Goal: Answer question/provide support: Share knowledge or assist other users

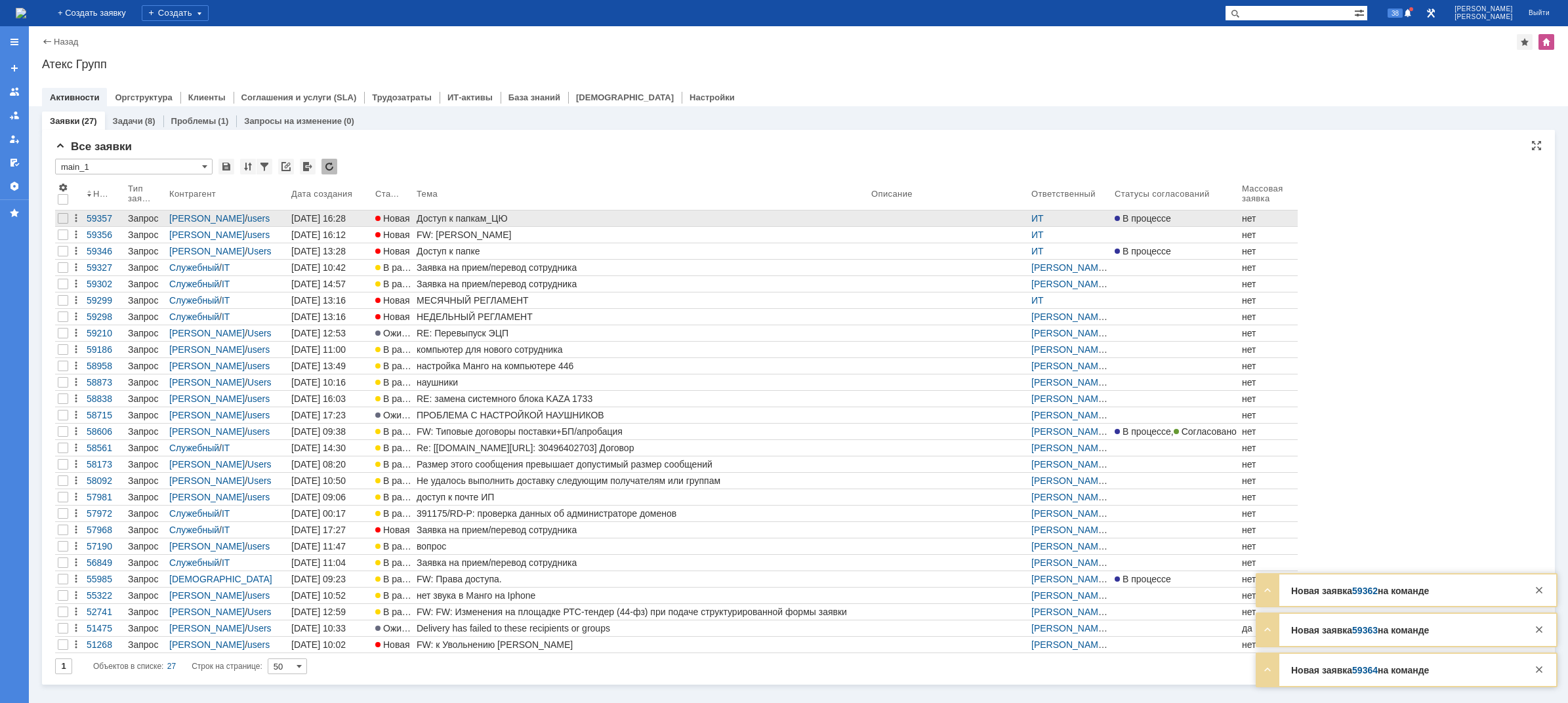
click at [465, 216] on div "Доступ к папкам_ЦЮ" at bounding box center [641, 219] width 450 height 10
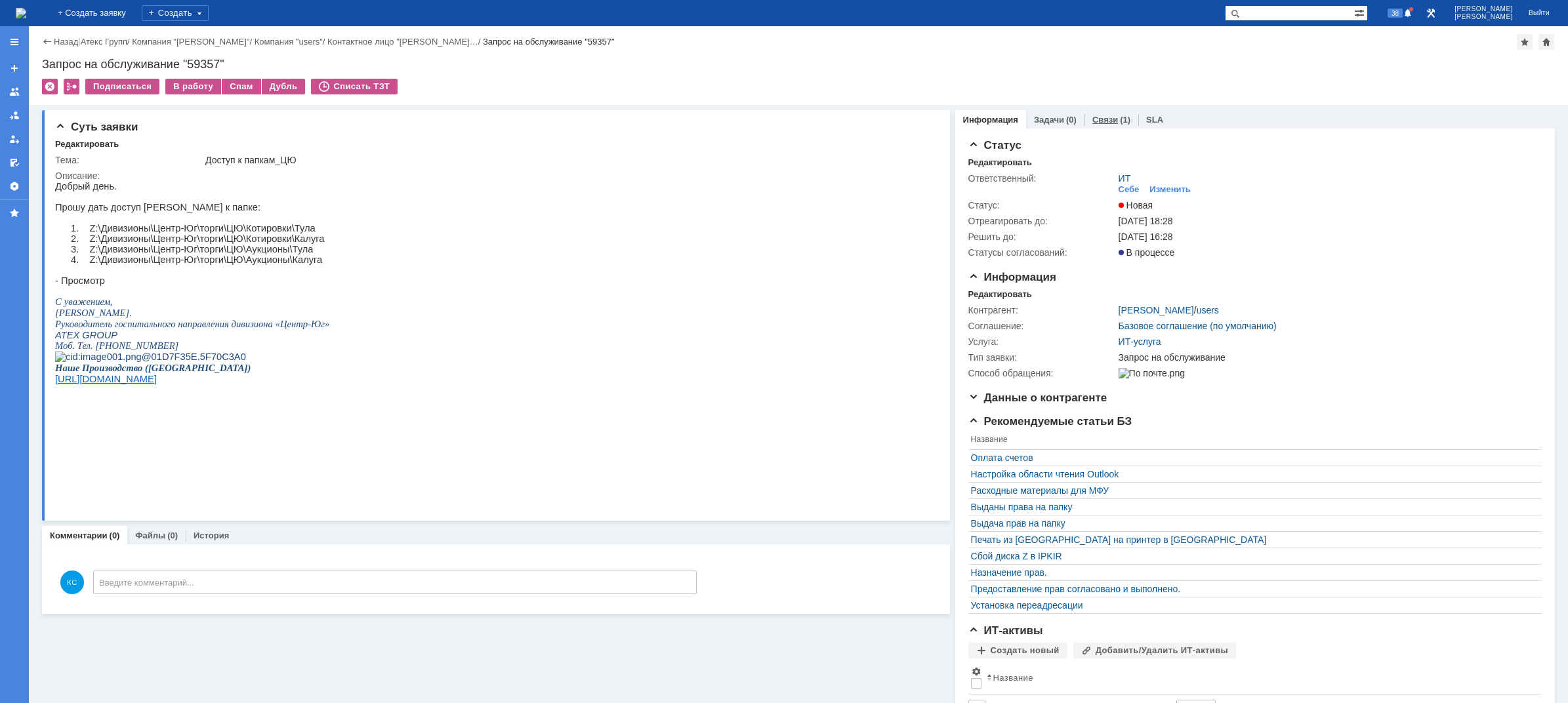
click at [1099, 115] on link "Связи" at bounding box center [1105, 120] width 25 height 10
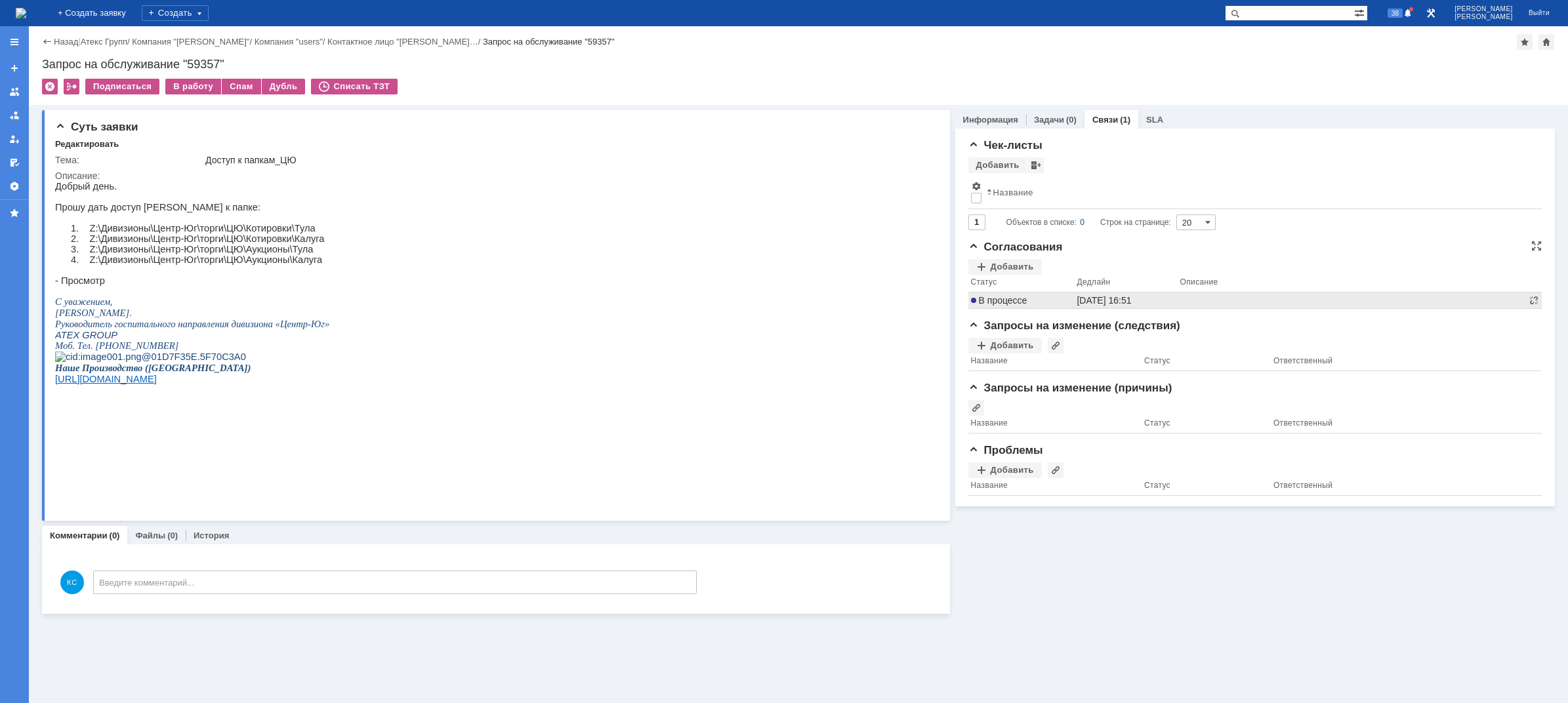
click at [1015, 301] on td "В процессе" at bounding box center [1021, 301] width 106 height 17
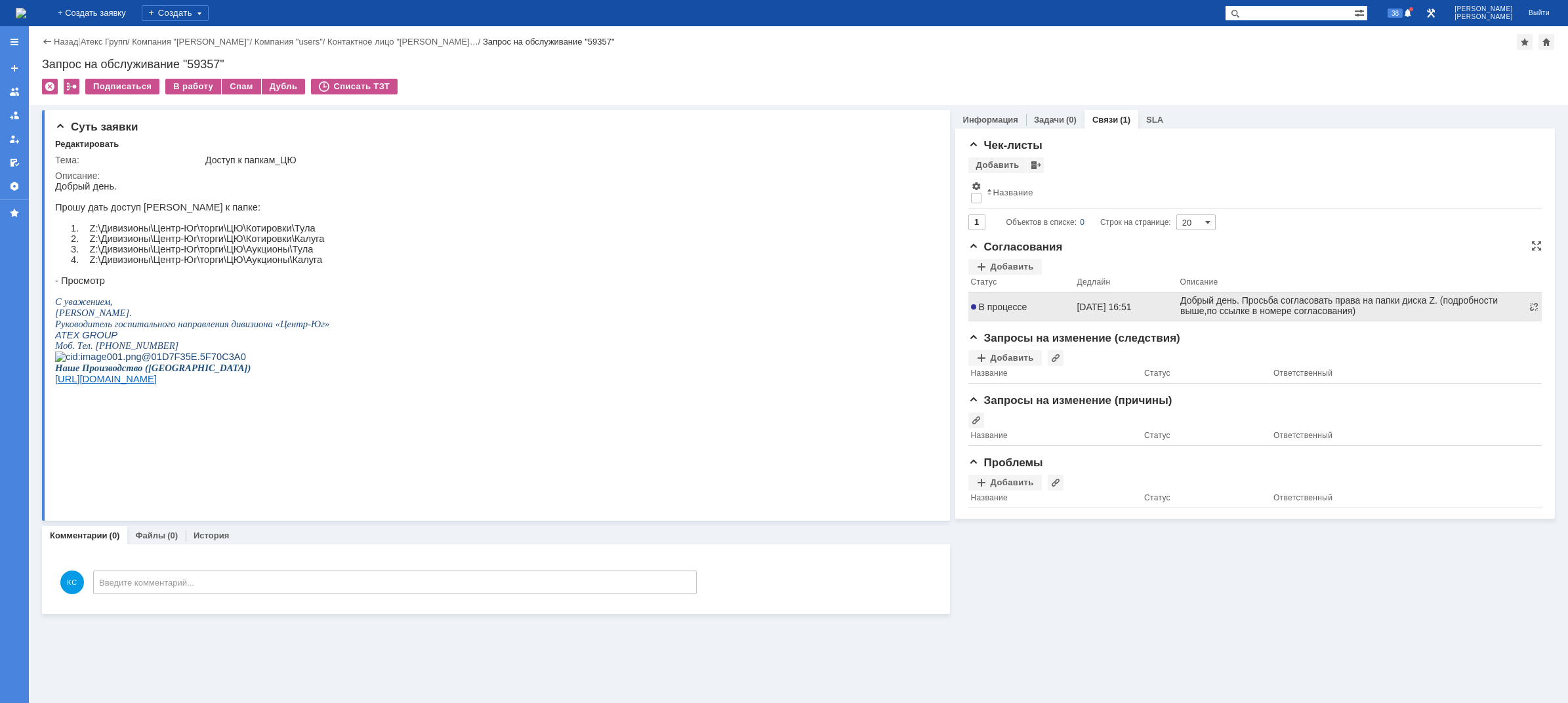
click at [1002, 307] on span "В процессе" at bounding box center [999, 307] width 57 height 10
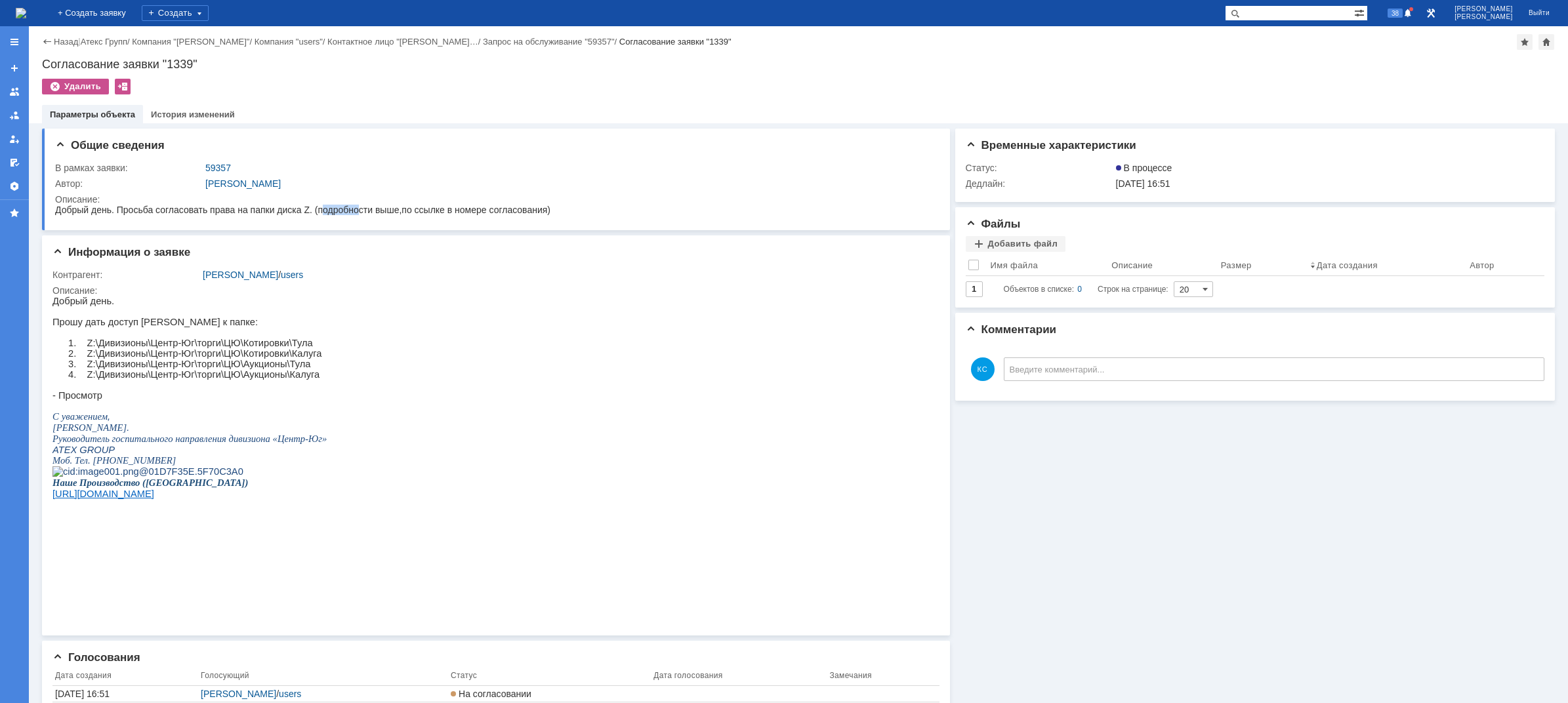
drag, startPoint x: 321, startPoint y: 214, endPoint x: 364, endPoint y: 213, distance: 43.0
click at [361, 214] on span "Добрый день. Просьба согласовать права на папки диска Z. (подробности выше,по с…" at bounding box center [303, 210] width 495 height 10
drag, startPoint x: 475, startPoint y: 409, endPoint x: 466, endPoint y: 207, distance: 202.2
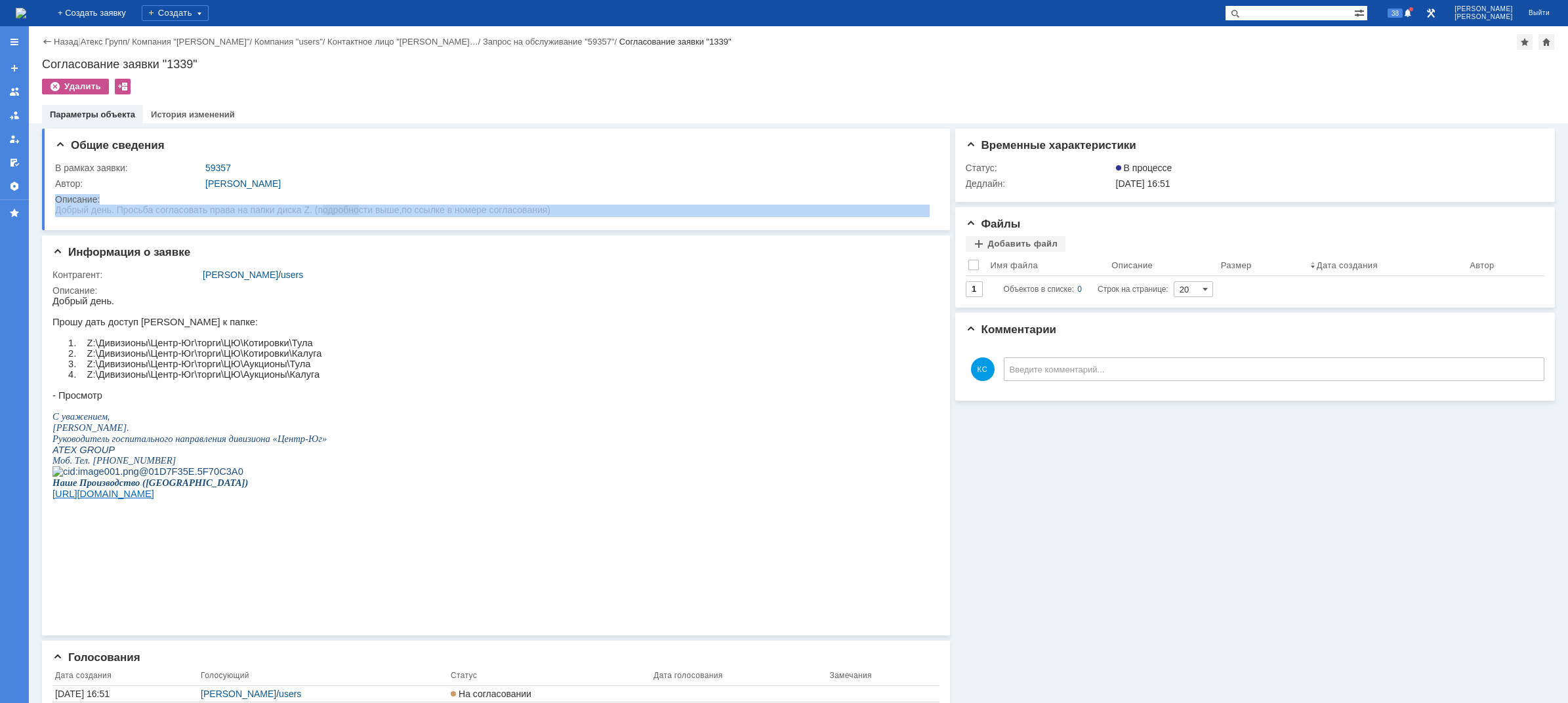
drag, startPoint x: 488, startPoint y: 219, endPoint x: 503, endPoint y: 216, distance: 15.3
click at [503, 216] on td "Описание:" at bounding box center [492, 206] width 875 height 28
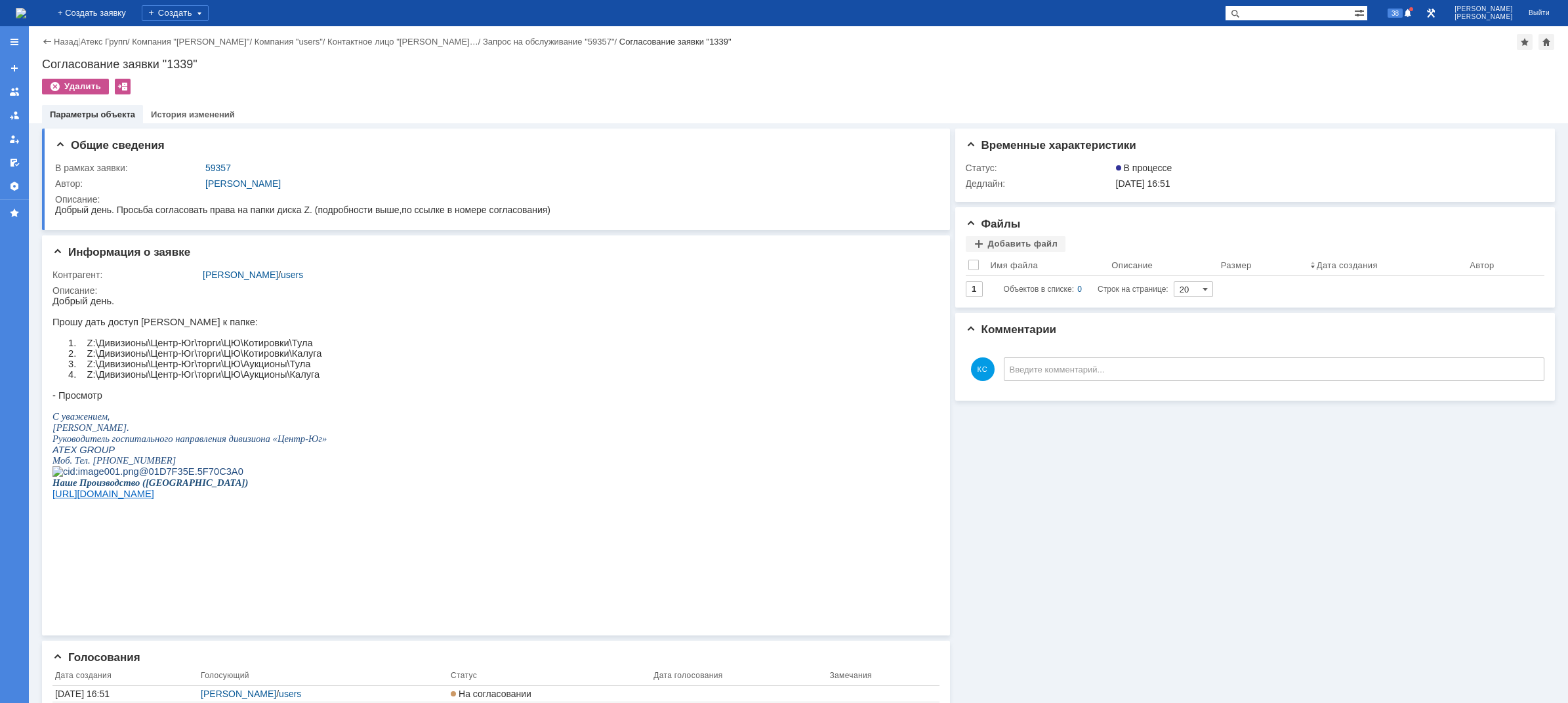
click at [281, 210] on span "Добрый день. Просьба согласовать права на папки диска Z. (подробности выше,по с…" at bounding box center [303, 210] width 495 height 10
click at [26, 13] on img at bounding box center [21, 13] width 10 height 10
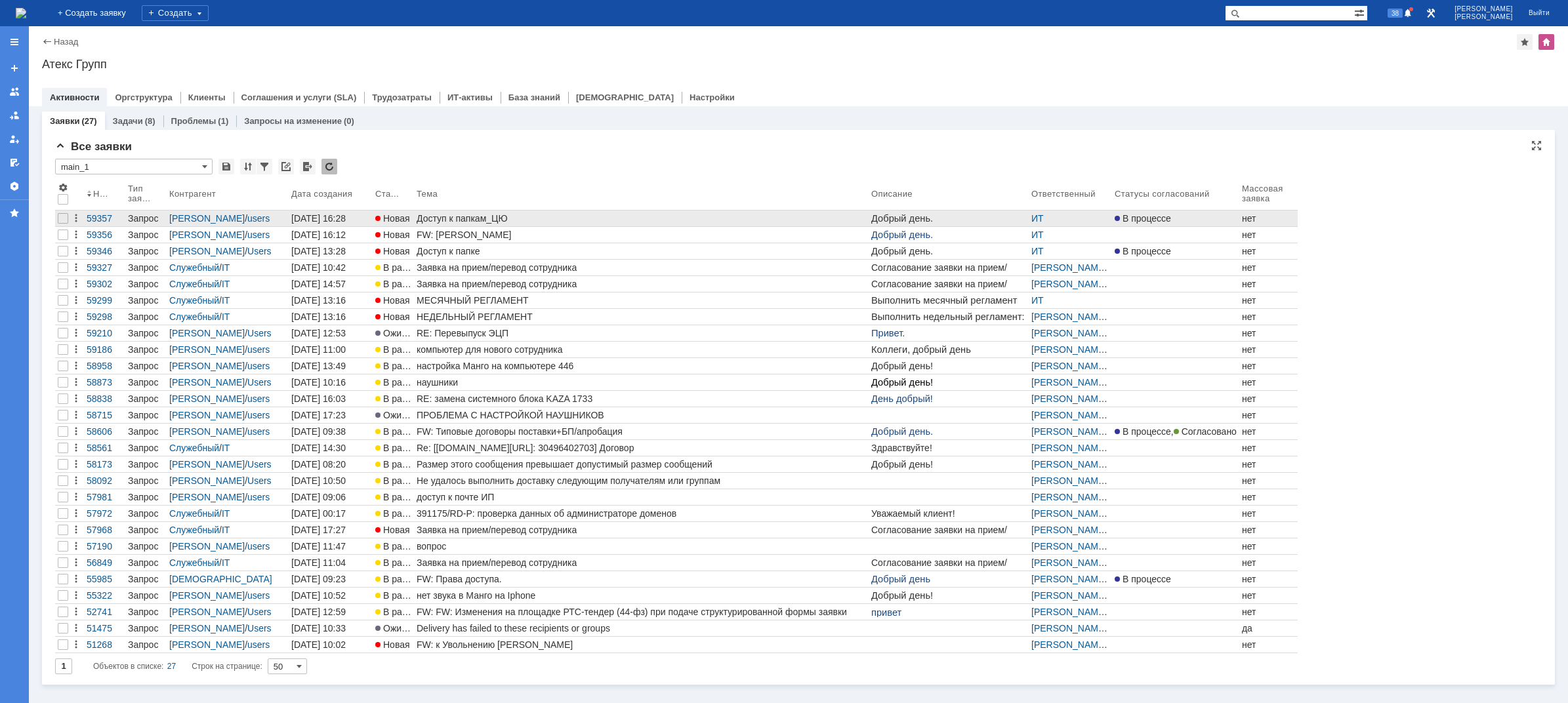
click at [458, 222] on div "Доступ к папкам_ЦЮ" at bounding box center [641, 219] width 450 height 10
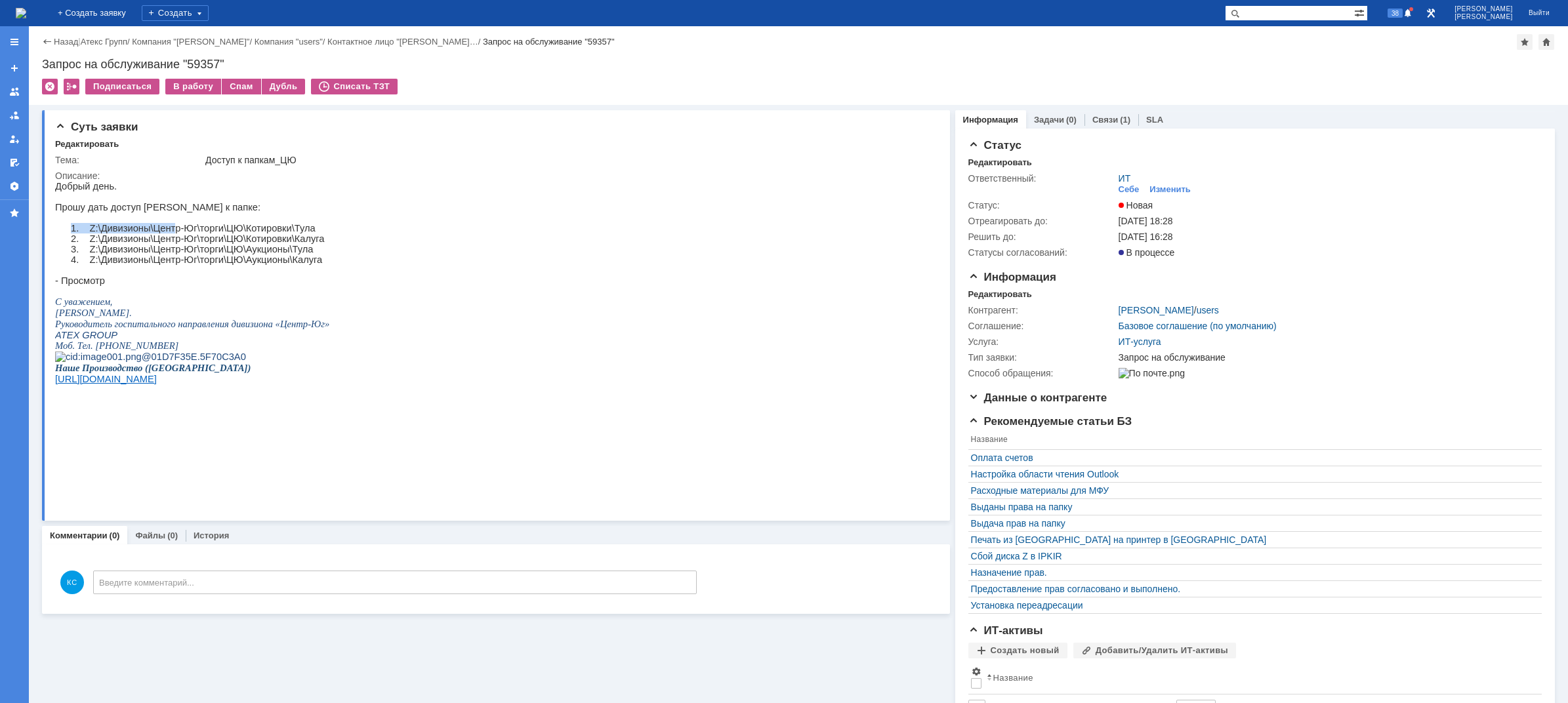
drag, startPoint x: 152, startPoint y: 227, endPoint x: 190, endPoint y: 240, distance: 40.2
click at [177, 237] on div "Добрый день. Прошу дать доступ [PERSON_NAME] к папке: 1. Z:\Дивизионы\Центр-Юг\…" at bounding box center [192, 304] width 275 height 248
drag, startPoint x: 204, startPoint y: 234, endPoint x: 281, endPoint y: 252, distance: 79.1
click at [280, 251] on div "Добрый день. Прошу дать доступ [PERSON_NAME] к папке: 1. Z:\Дивизионы\Центр-Юг\…" at bounding box center [192, 304] width 275 height 248
click at [280, 275] on p at bounding box center [192, 270] width 275 height 10
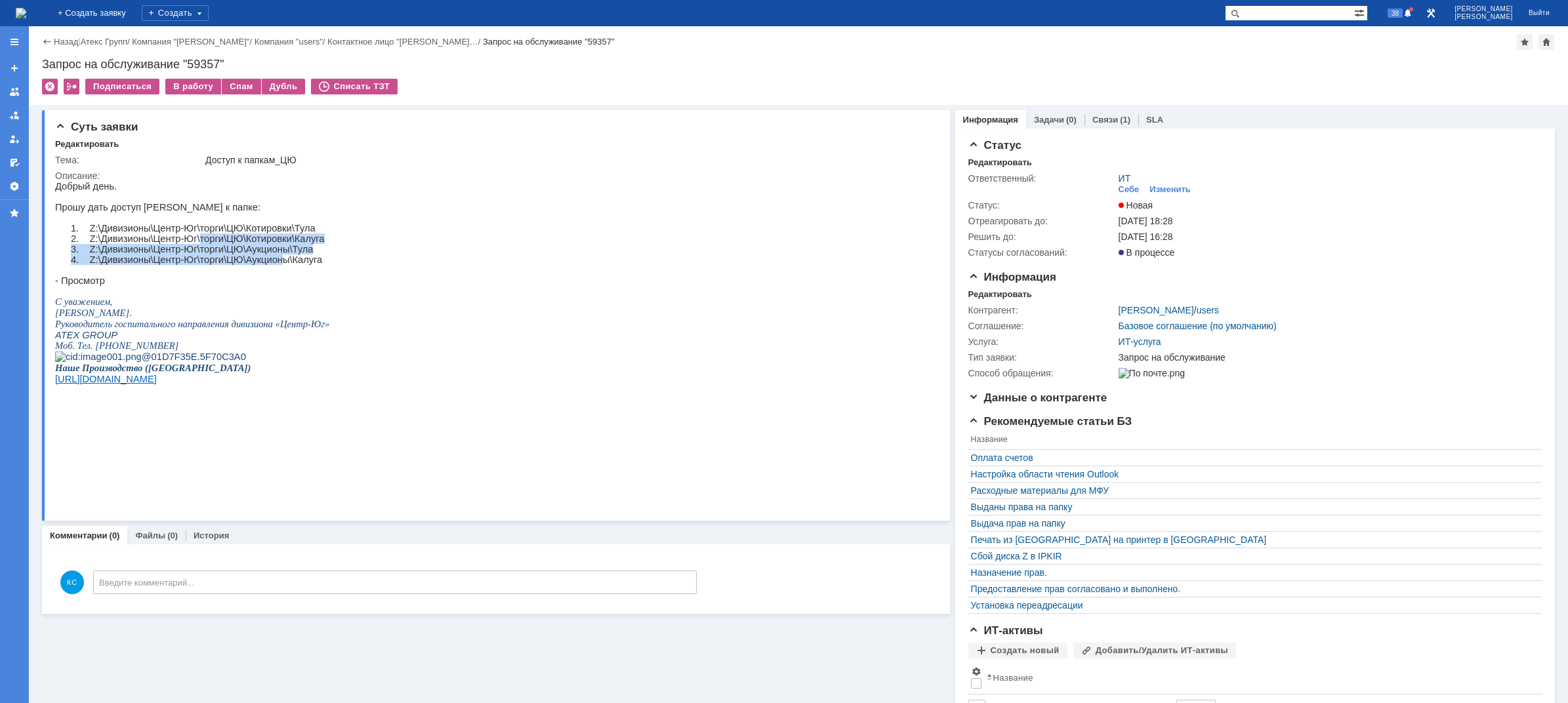
drag, startPoint x: 269, startPoint y: 261, endPoint x: 171, endPoint y: 240, distance: 100.2
click at [182, 240] on div "Добрый день. Прошу дать доступ [PERSON_NAME] к папке: 1. Z:\Дивизионы\Центр-Юг\…" at bounding box center [192, 304] width 275 height 248
drag, startPoint x: 161, startPoint y: 240, endPoint x: 136, endPoint y: 240, distance: 25.0
click at [154, 234] on p "1. Z:\Дивизионы\Центр-Юг\торги\ЦЮ\Котировки\Тула" at bounding box center [208, 228] width 243 height 10
click at [26, 15] on img at bounding box center [21, 13] width 10 height 10
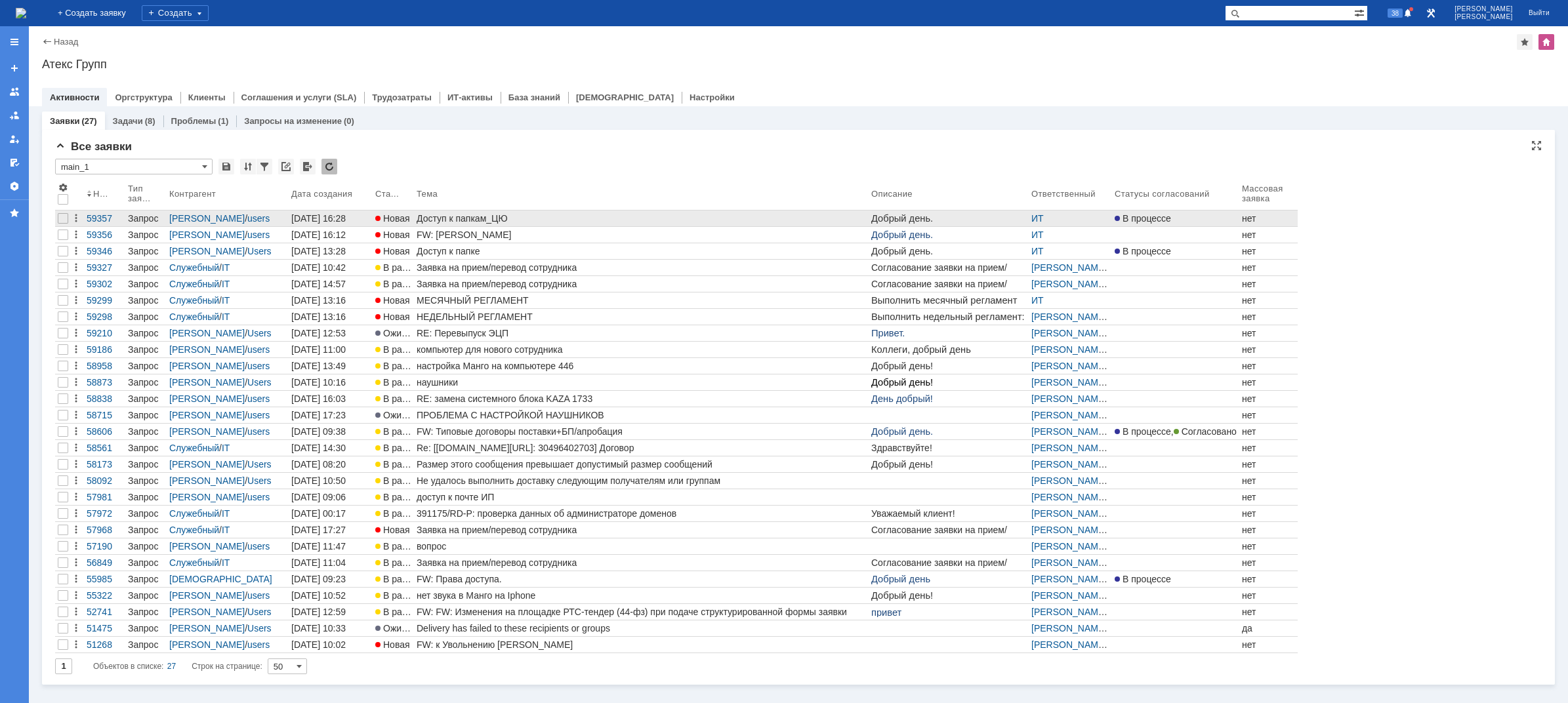
click at [500, 220] on div "Доступ к папкам_ЦЮ" at bounding box center [641, 219] width 450 height 10
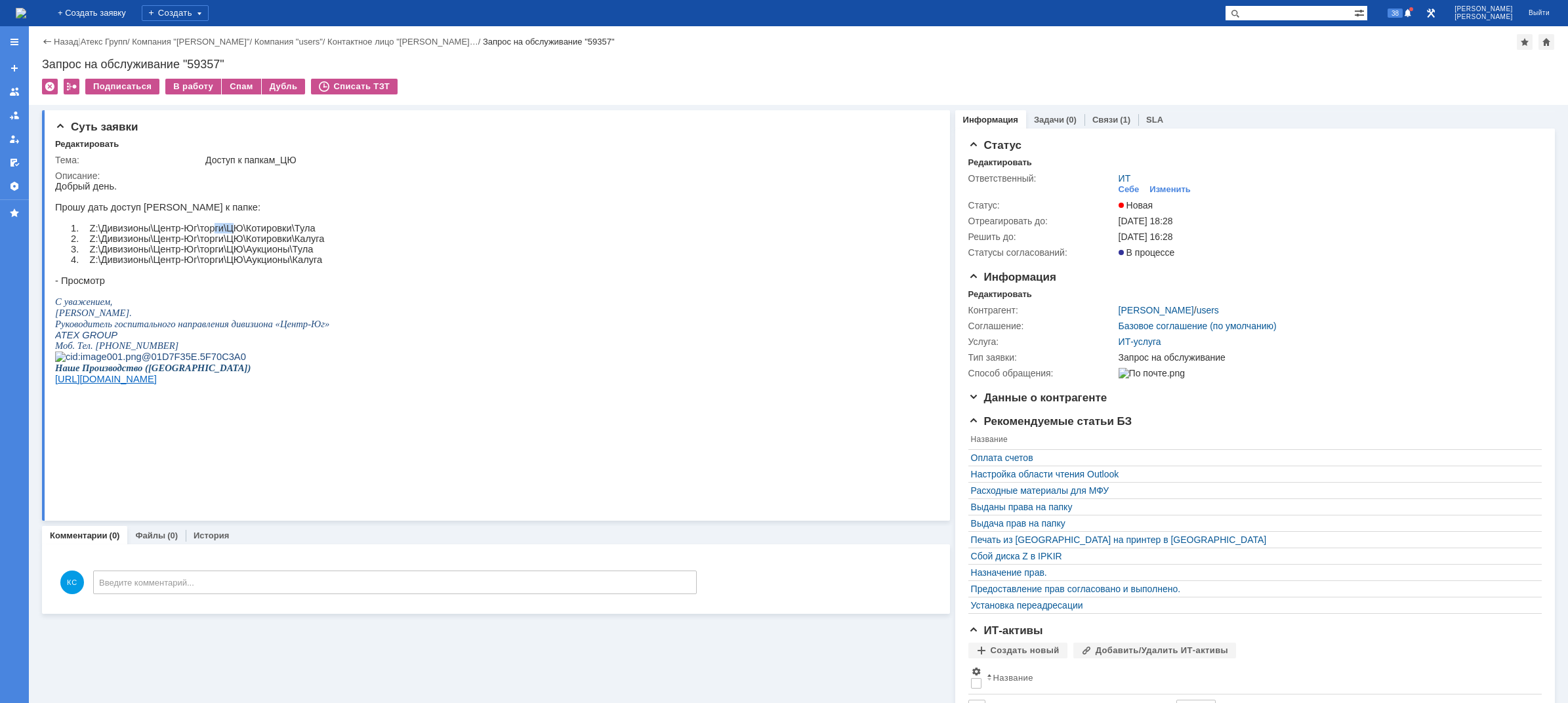
drag, startPoint x: 208, startPoint y: 237, endPoint x: 225, endPoint y: 237, distance: 17.0
click at [225, 234] on p "1. Z:\Дивизионы\Центр-Юг\торги\ЦЮ\Котировки\Тула" at bounding box center [208, 228] width 243 height 10
drag, startPoint x: 213, startPoint y: 247, endPoint x: 237, endPoint y: 248, distance: 24.0
click at [234, 244] on p "2. Z:\Дивизионы\Центр-Юг\торги\ЦЮ\Котировки\[GEOGRAPHIC_DATA]" at bounding box center [208, 239] width 243 height 10
drag, startPoint x: 255, startPoint y: 248, endPoint x: 267, endPoint y: 248, distance: 12.0
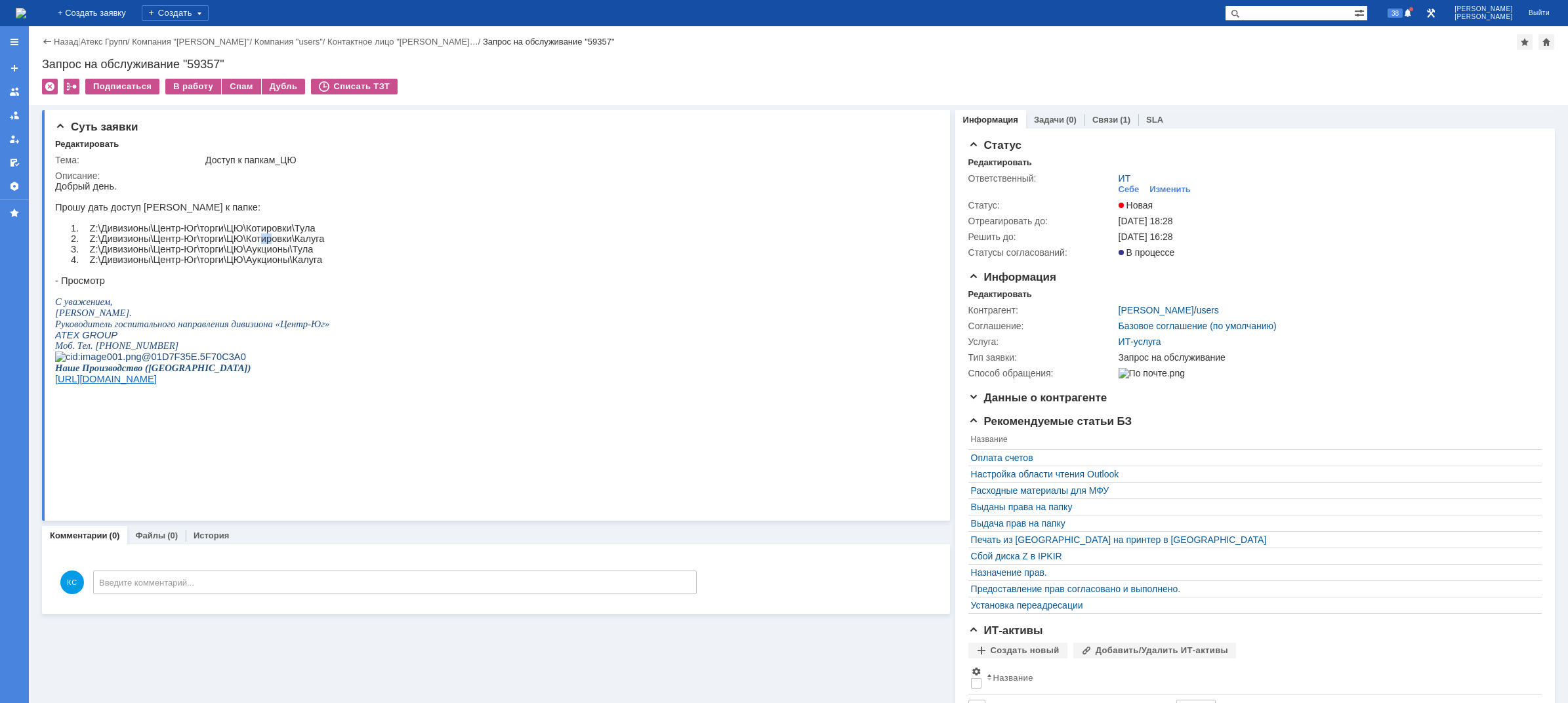
click at [267, 244] on p "2. Z:\Дивизионы\Центр-Юг\торги\ЦЮ\Котировки\[GEOGRAPHIC_DATA]" at bounding box center [208, 239] width 243 height 10
click at [235, 244] on p "2. Z:\Дивизионы\Центр-Юг\торги\ЦЮ\Котировки\[GEOGRAPHIC_DATA]" at bounding box center [208, 239] width 243 height 10
drag, startPoint x: 261, startPoint y: 247, endPoint x: 212, endPoint y: 242, distance: 49.3
click at [214, 241] on p "2. Z:\Дивизионы\Центр-Юг\торги\ЦЮ\Котировки\[GEOGRAPHIC_DATA]" at bounding box center [208, 239] width 243 height 10
drag, startPoint x: 201, startPoint y: 247, endPoint x: 250, endPoint y: 248, distance: 49.0
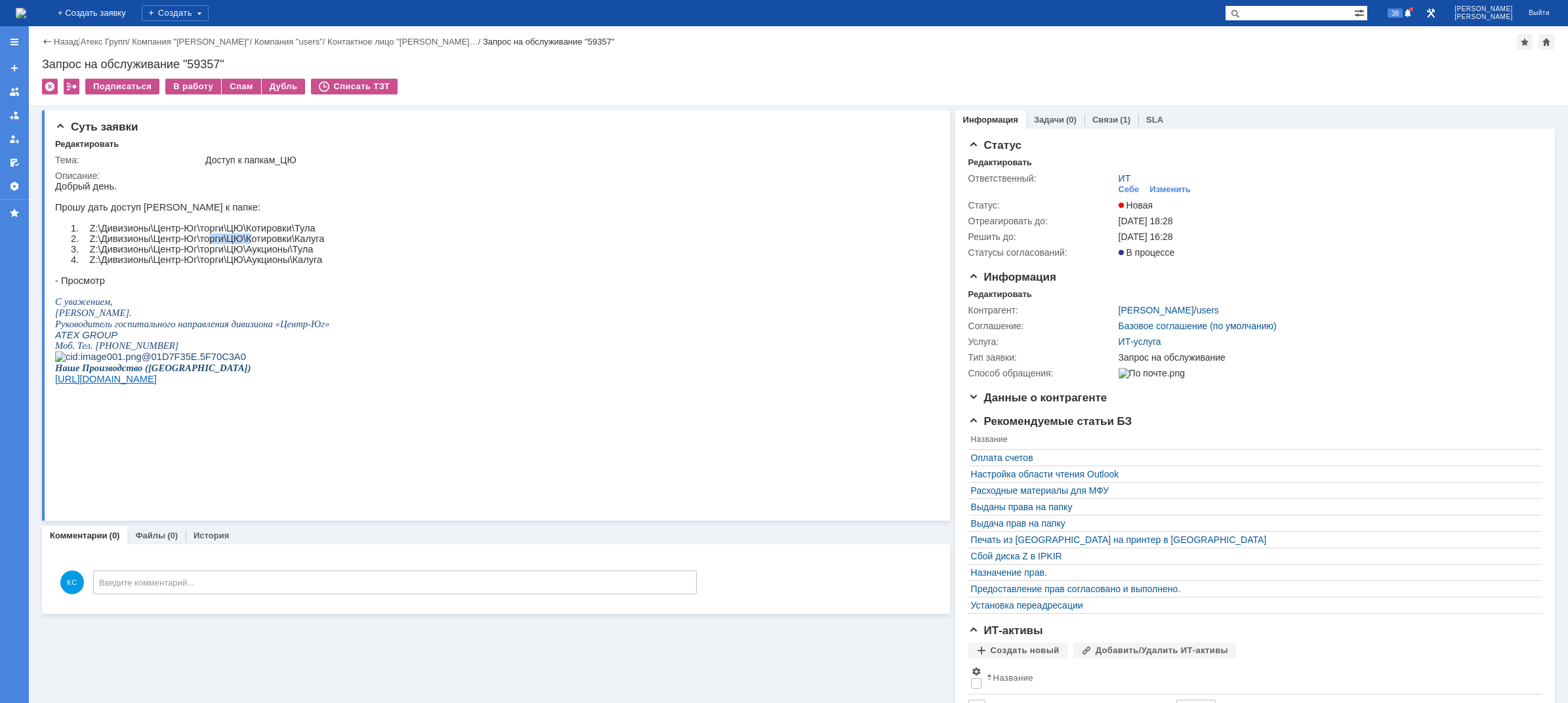
click at [248, 244] on p "2. Z:\Дивизионы\Центр-Юг\торги\ЦЮ\Котировки\[GEOGRAPHIC_DATA]" at bounding box center [208, 239] width 243 height 10
drag, startPoint x: 261, startPoint y: 248, endPoint x: 234, endPoint y: 247, distance: 27.0
click at [235, 244] on p "2. Z:\Дивизионы\Центр-Юг\торги\ЦЮ\Котировки\[GEOGRAPHIC_DATA]" at bounding box center [208, 239] width 243 height 10
drag, startPoint x: 214, startPoint y: 260, endPoint x: 237, endPoint y: 259, distance: 23.0
click at [237, 254] on p "3. Z:\Дивизионы\Центр-Юг\торги\ЦЮ\Аукционы\Тула" at bounding box center [208, 249] width 243 height 10
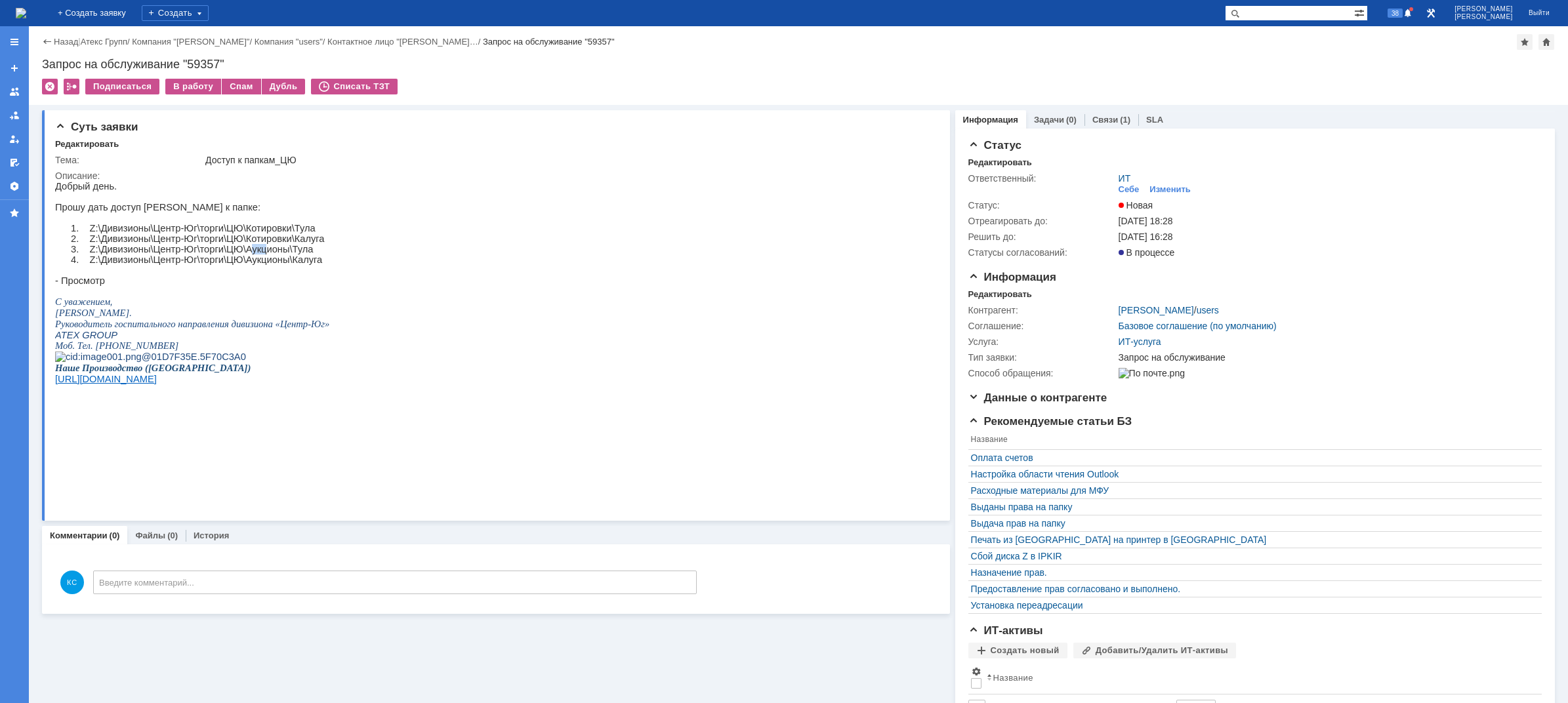
drag, startPoint x: 256, startPoint y: 256, endPoint x: 239, endPoint y: 256, distance: 17.0
click at [240, 254] on p "3. Z:\Дивизионы\Центр-Юг\торги\ЦЮ\Аукционы\Тула" at bounding box center [208, 249] width 243 height 10
drag, startPoint x: 204, startPoint y: 259, endPoint x: 226, endPoint y: 259, distance: 22.0
click at [214, 254] on p "3. Z:\Дивизионы\Центр-Юг\торги\ЦЮ\Аукционы\Тула" at bounding box center [208, 249] width 243 height 10
drag, startPoint x: 258, startPoint y: 257, endPoint x: 209, endPoint y: 254, distance: 49.1
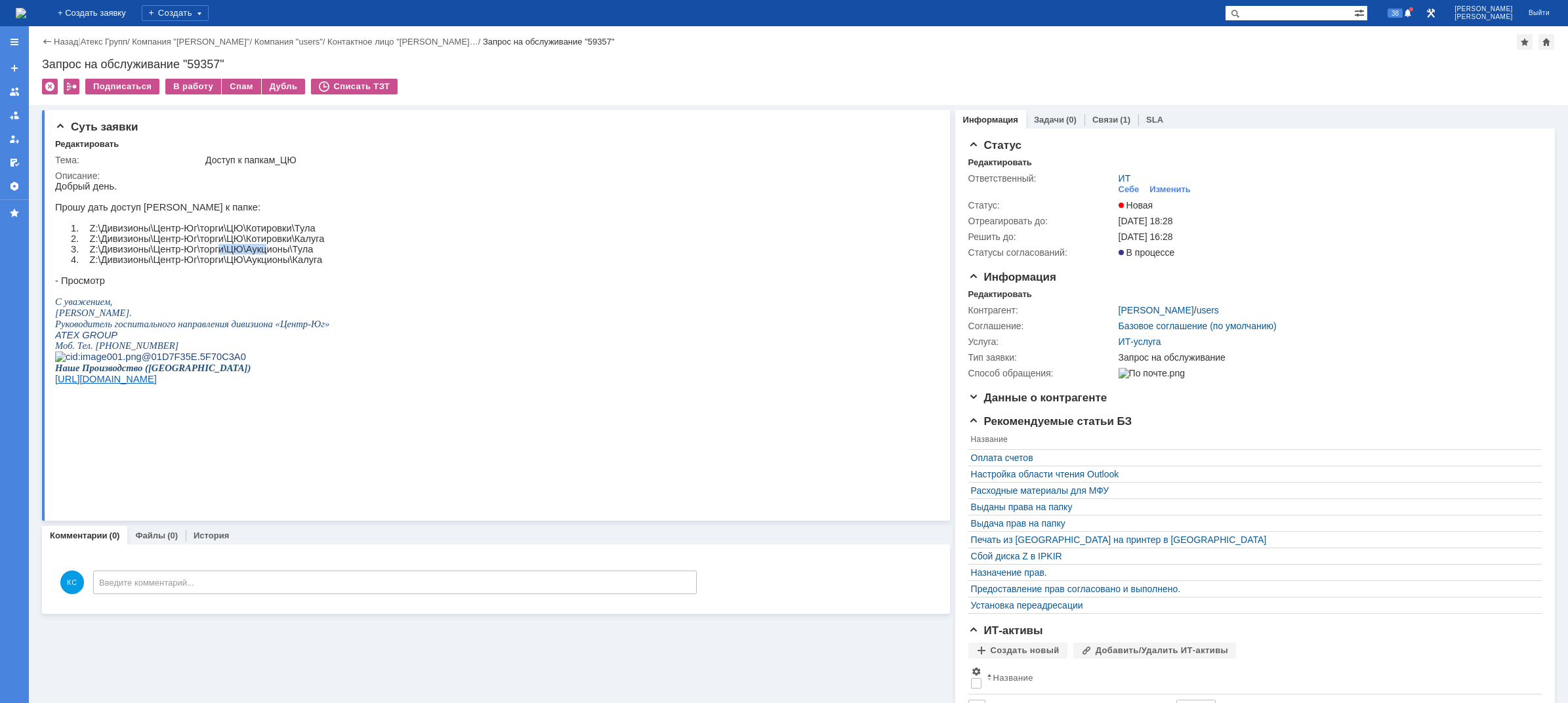
click at [209, 254] on p "3. Z:\Дивизионы\Центр-Юг\торги\ЦЮ\Аукционы\Тула" at bounding box center [208, 249] width 243 height 10
drag, startPoint x: 206, startPoint y: 254, endPoint x: 259, endPoint y: 257, distance: 53.1
click at [259, 254] on p "3. Z:\Дивизионы\Центр-Юг\торги\ЦЮ\Аукционы\Тула" at bounding box center [208, 249] width 243 height 10
drag, startPoint x: 260, startPoint y: 275, endPoint x: 223, endPoint y: 271, distance: 37.2
click at [223, 265] on p "4. Z:\Дивизионы\Центр-Юг\торги\ЦЮ\Аукционы\Калуга" at bounding box center [208, 259] width 243 height 10
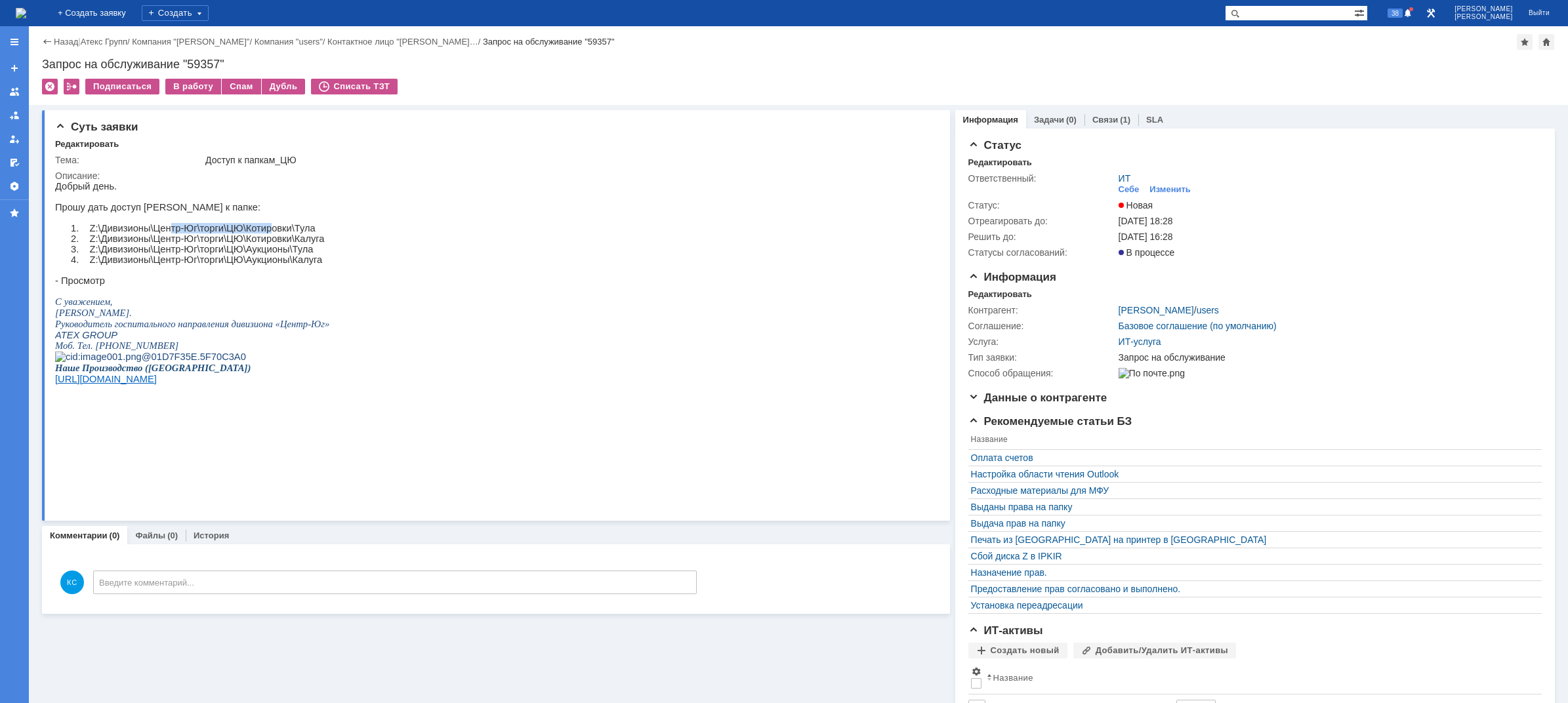
drag, startPoint x: 250, startPoint y: 235, endPoint x: 166, endPoint y: 234, distance: 84.0
click at [166, 234] on p "1. Z:\Дивизионы\Центр-Юг\торги\ЦЮ\Котировки\Тула" at bounding box center [208, 228] width 243 height 10
click at [159, 234] on p "1. Z:\Дивизионы\Центр-Юг\торги\ЦЮ\Котировки\Тула" at bounding box center [208, 228] width 243 height 10
click at [170, 234] on p "1. Z:\Дивизионы\Центр-Юг\торги\ЦЮ\Котировки\Тула" at bounding box center [208, 228] width 243 height 10
drag, startPoint x: 166, startPoint y: 237, endPoint x: 256, endPoint y: 235, distance: 90.0
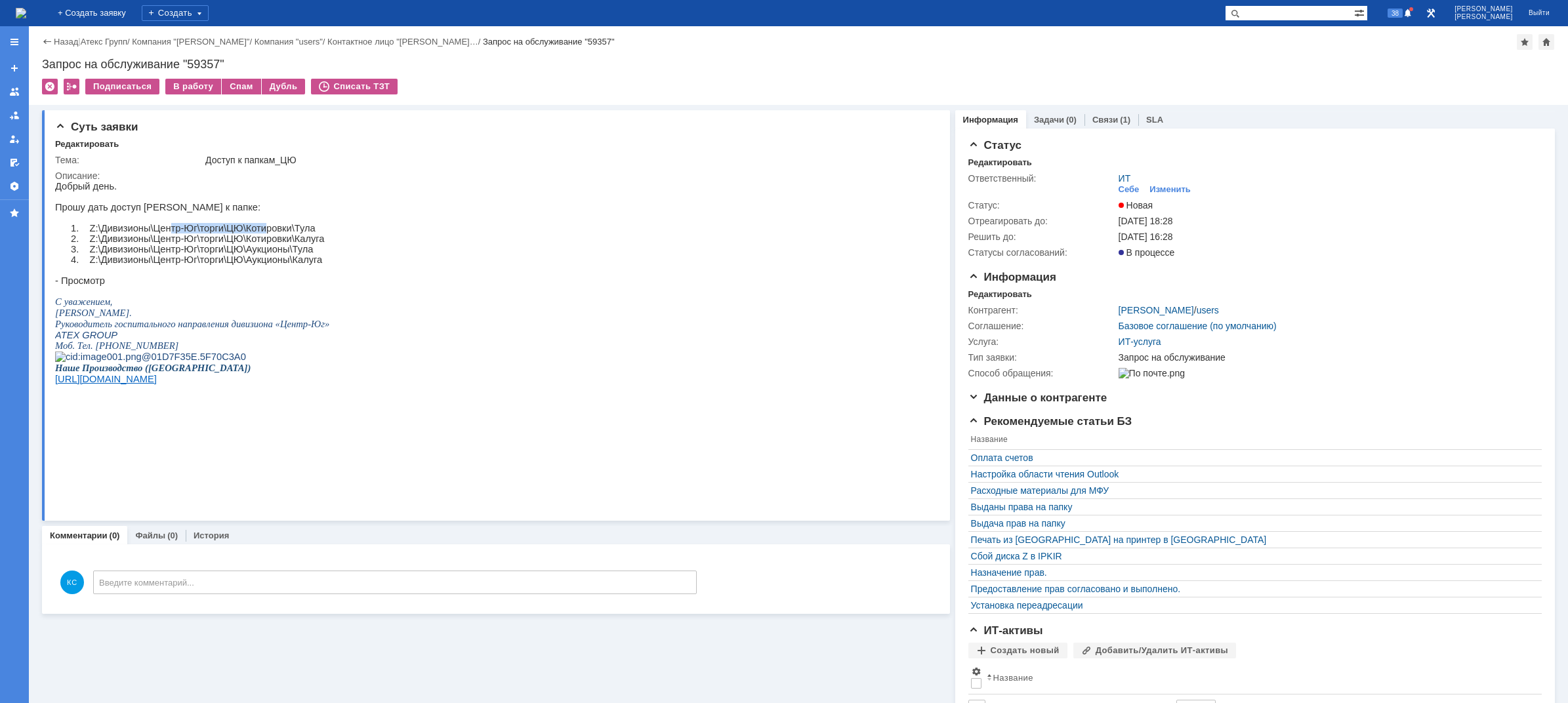
click at [256, 234] on p "1. Z:\Дивизионы\Центр-Юг\торги\ЦЮ\Котировки\Тула" at bounding box center [208, 228] width 243 height 10
drag, startPoint x: 261, startPoint y: 235, endPoint x: 166, endPoint y: 233, distance: 95.0
click at [166, 233] on p "1. Z:\Дивизионы\Центр-Юг\торги\ЦЮ\Котировки\Тула" at bounding box center [208, 228] width 243 height 10
drag, startPoint x: 166, startPoint y: 248, endPoint x: 210, endPoint y: 249, distance: 44.0
click at [210, 244] on p "2. Z:\Дивизионы\Центр-Юг\торги\ЦЮ\Котировки\[GEOGRAPHIC_DATA]" at bounding box center [208, 239] width 243 height 10
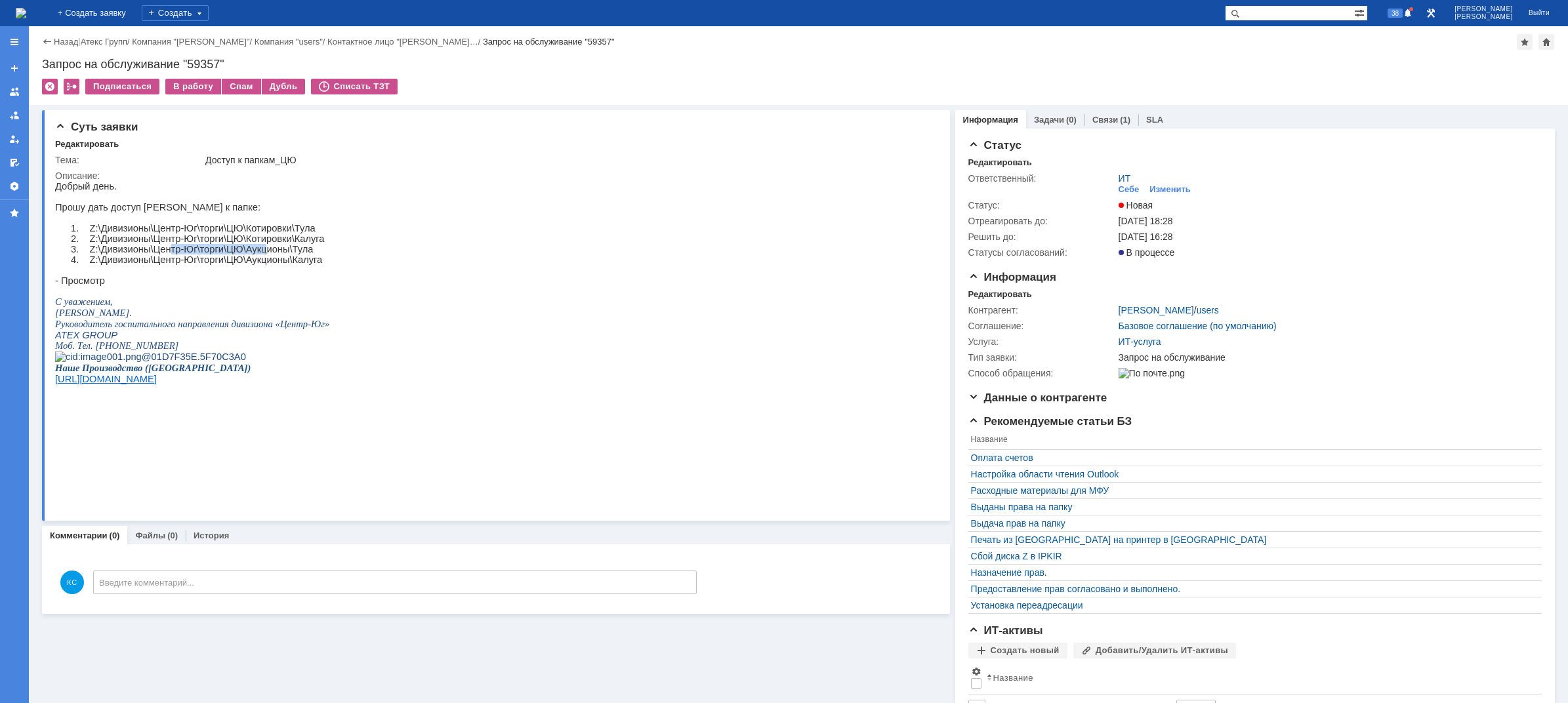
drag, startPoint x: 260, startPoint y: 260, endPoint x: 166, endPoint y: 261, distance: 94.0
click at [166, 254] on p "3. Z:\Дивизионы\Центр-Юг\торги\ЦЮ\Аукционы\Тула" at bounding box center [208, 249] width 243 height 10
click at [173, 265] on p "4. Z:\Дивизионы\Центр-Юг\торги\ЦЮ\Аукционы\Калуга" at bounding box center [208, 259] width 243 height 10
drag, startPoint x: 257, startPoint y: 271, endPoint x: 166, endPoint y: 272, distance: 91.0
click at [166, 265] on p "4. Z:\Дивизионы\Центр-Юг\торги\ЦЮ\Аукционы\Калуга" at bounding box center [208, 259] width 243 height 10
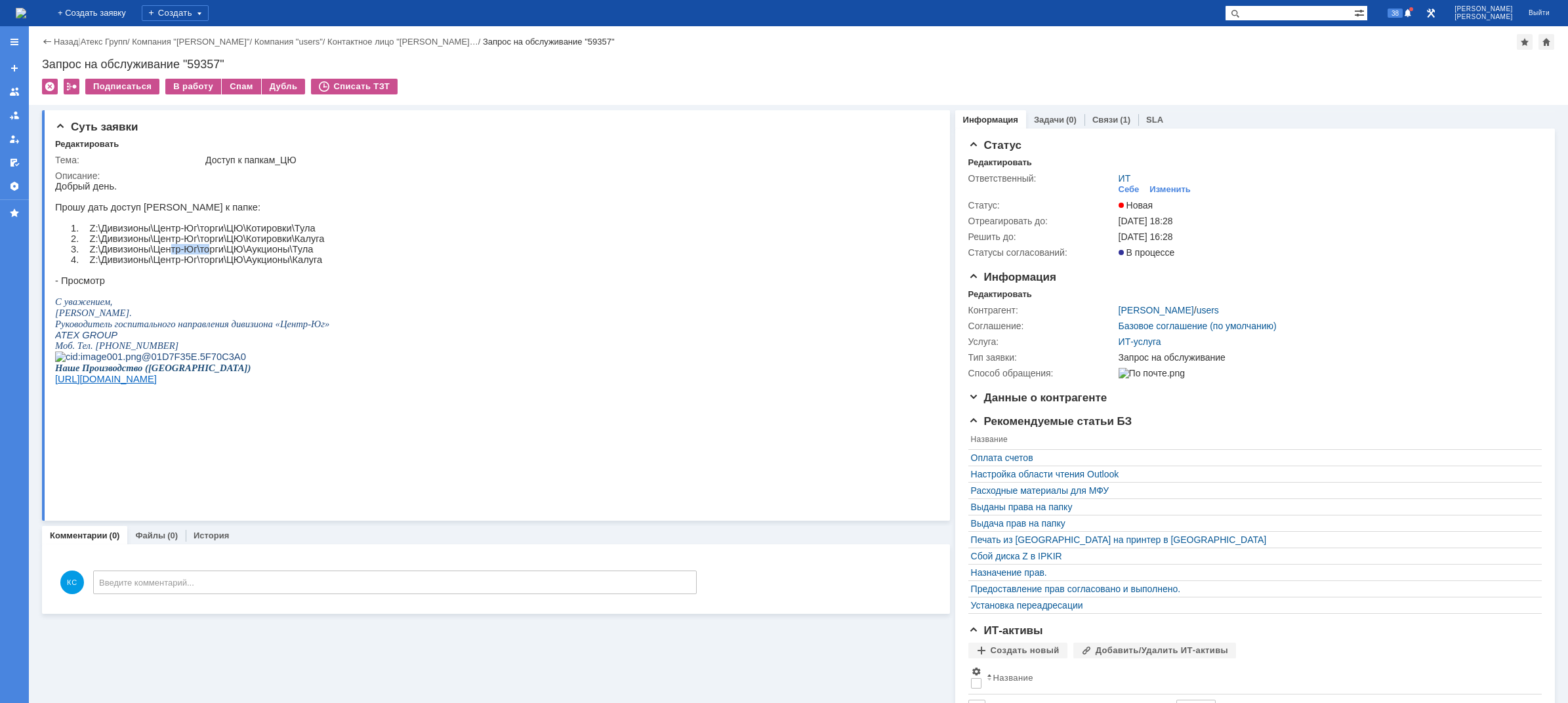
drag, startPoint x: 176, startPoint y: 259, endPoint x: 208, endPoint y: 261, distance: 32.1
click at [207, 254] on p "3. Z:\Дивизионы\Центр-Юг\торги\ЦЮ\Аукционы\Тула" at bounding box center [208, 249] width 243 height 10
drag, startPoint x: 252, startPoint y: 260, endPoint x: 244, endPoint y: 251, distance: 12.0
click at [251, 254] on p "3. Z:\Дивизионы\Центр-Юг\торги\ЦЮ\Аукционы\Тула" at bounding box center [208, 249] width 243 height 10
drag, startPoint x: 311, startPoint y: 341, endPoint x: 121, endPoint y: 357, distance: 190.7
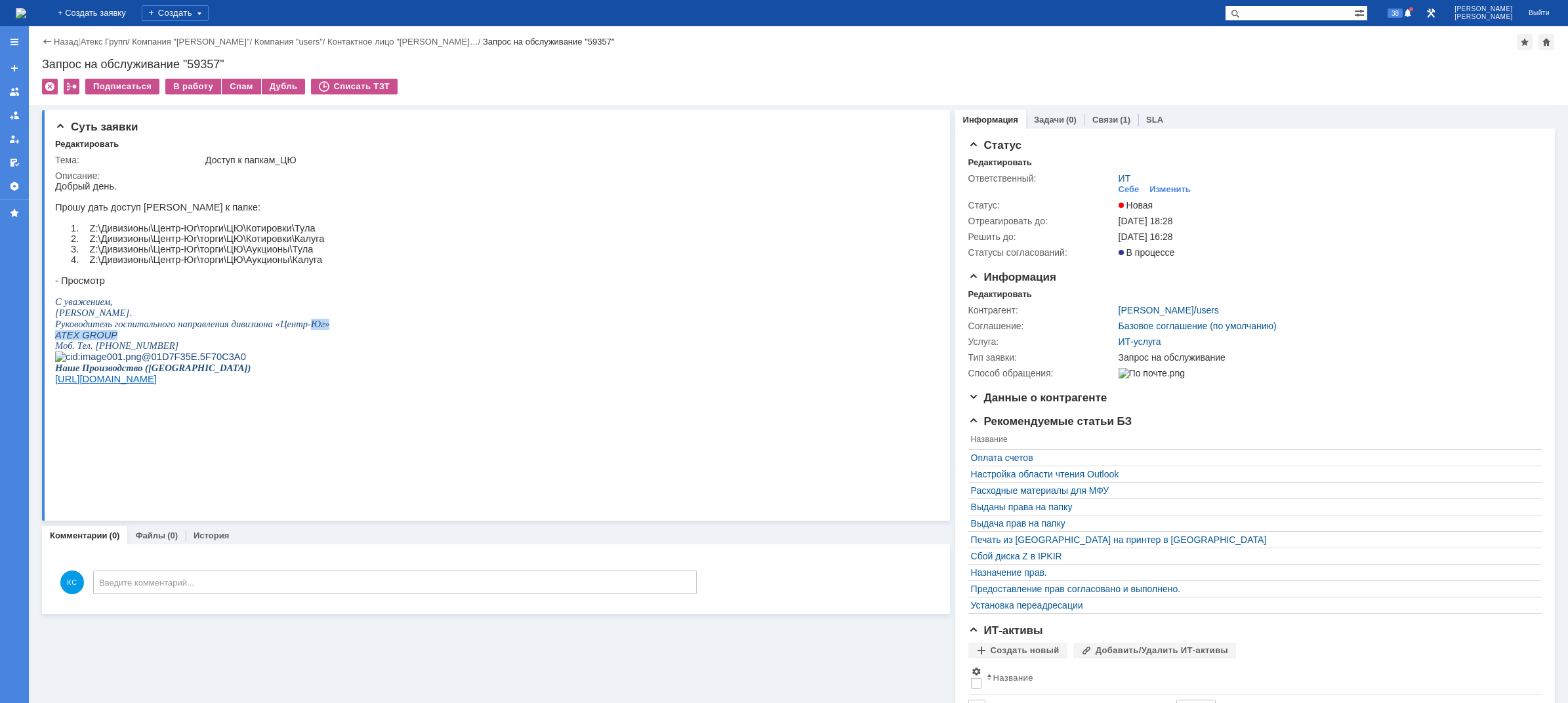
click at [130, 353] on div "Добрый день. Прошу дать доступ [PERSON_NAME] к папке: 1. Z:\Дивизионы\Центр-Юг\…" at bounding box center [192, 304] width 275 height 248
click at [107, 341] on p "ATEX GROUP" at bounding box center [192, 335] width 275 height 10
drag, startPoint x: 96, startPoint y: 336, endPoint x: 163, endPoint y: 346, distance: 67.7
click at [141, 329] on span "Руководитель госпитального направления дивизиона «Центр-Юг»" at bounding box center [192, 324] width 275 height 10
click at [1102, 117] on link "Связи" at bounding box center [1105, 120] width 25 height 10
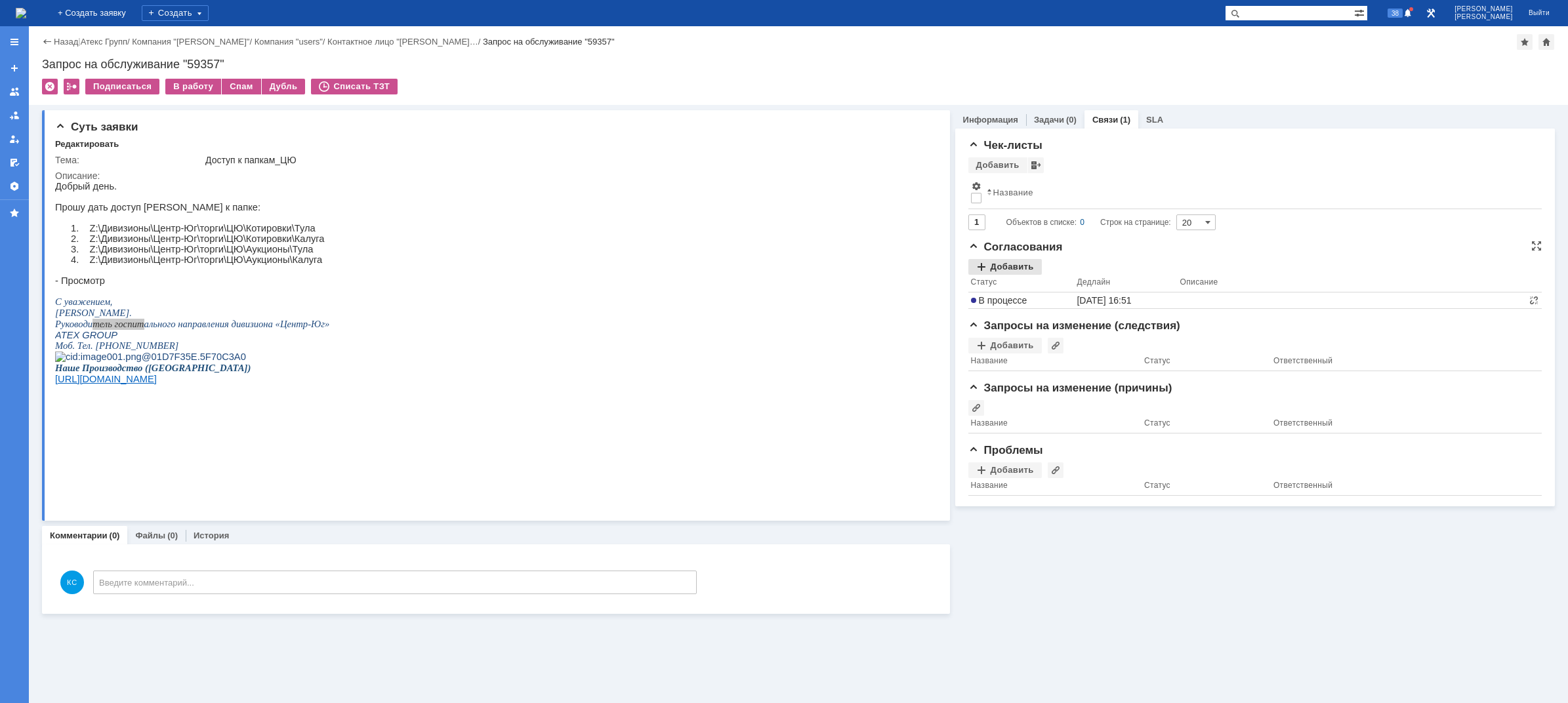
click at [1017, 261] on div "Добавить" at bounding box center [1004, 267] width 73 height 16
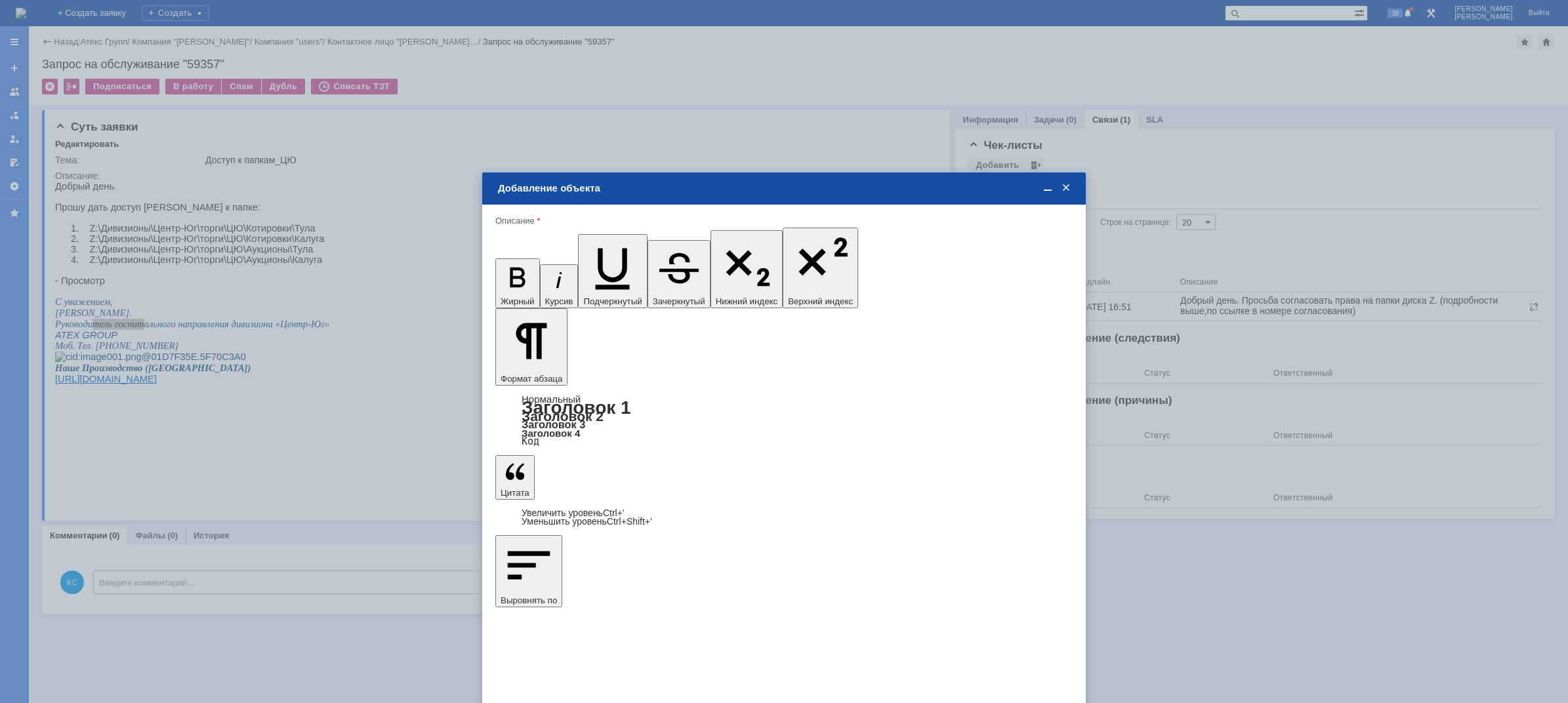
click at [580, 450] on div "[PERSON_NAME]" at bounding box center [784, 457] width 576 height 17
click at [611, 458] on span "[PERSON_NAME]" at bounding box center [604, 456] width 70 height 10
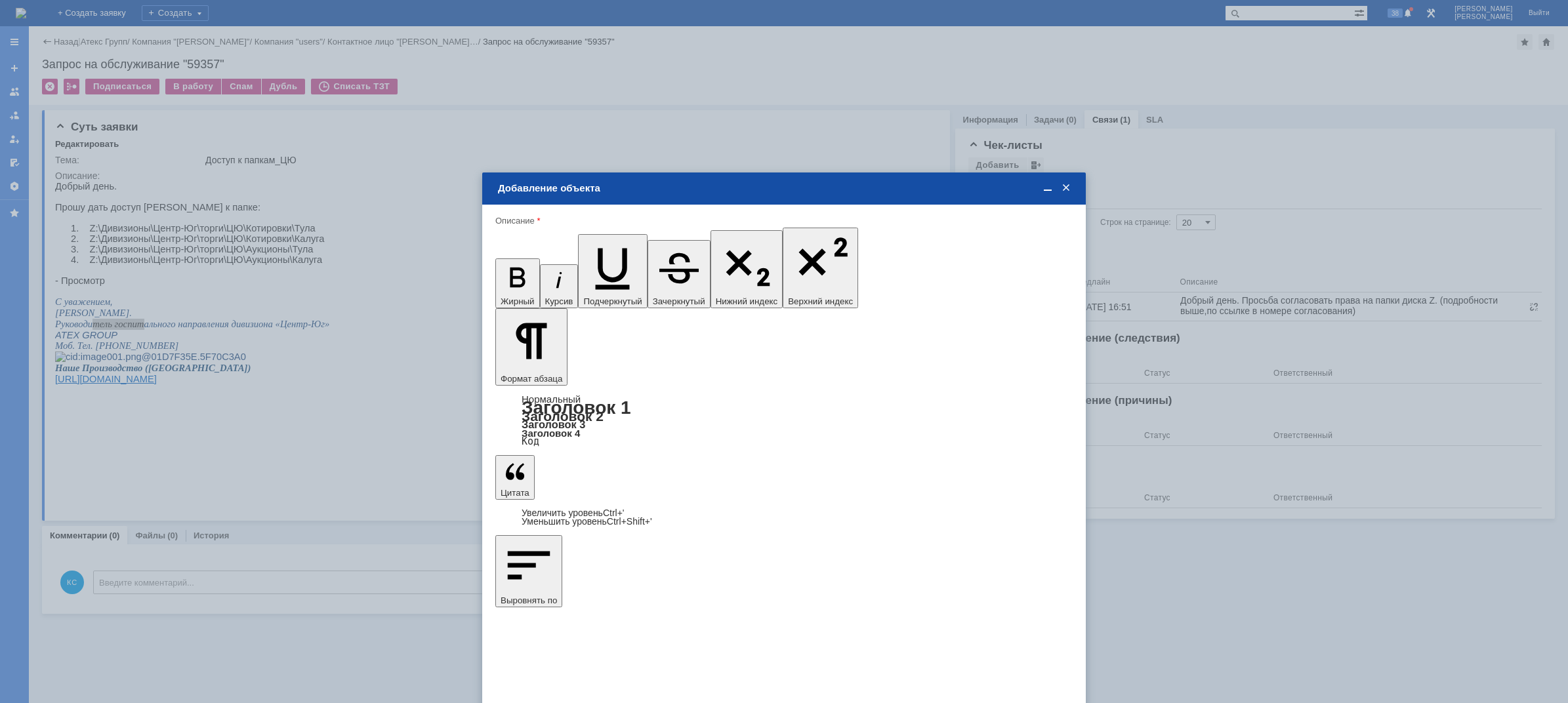
click at [0, 0] on input "[PERSON_NAME]" at bounding box center [0, 0] width 0 height 0
type input "Выбрано: 1 (объекты класса 'Сотрудник')"
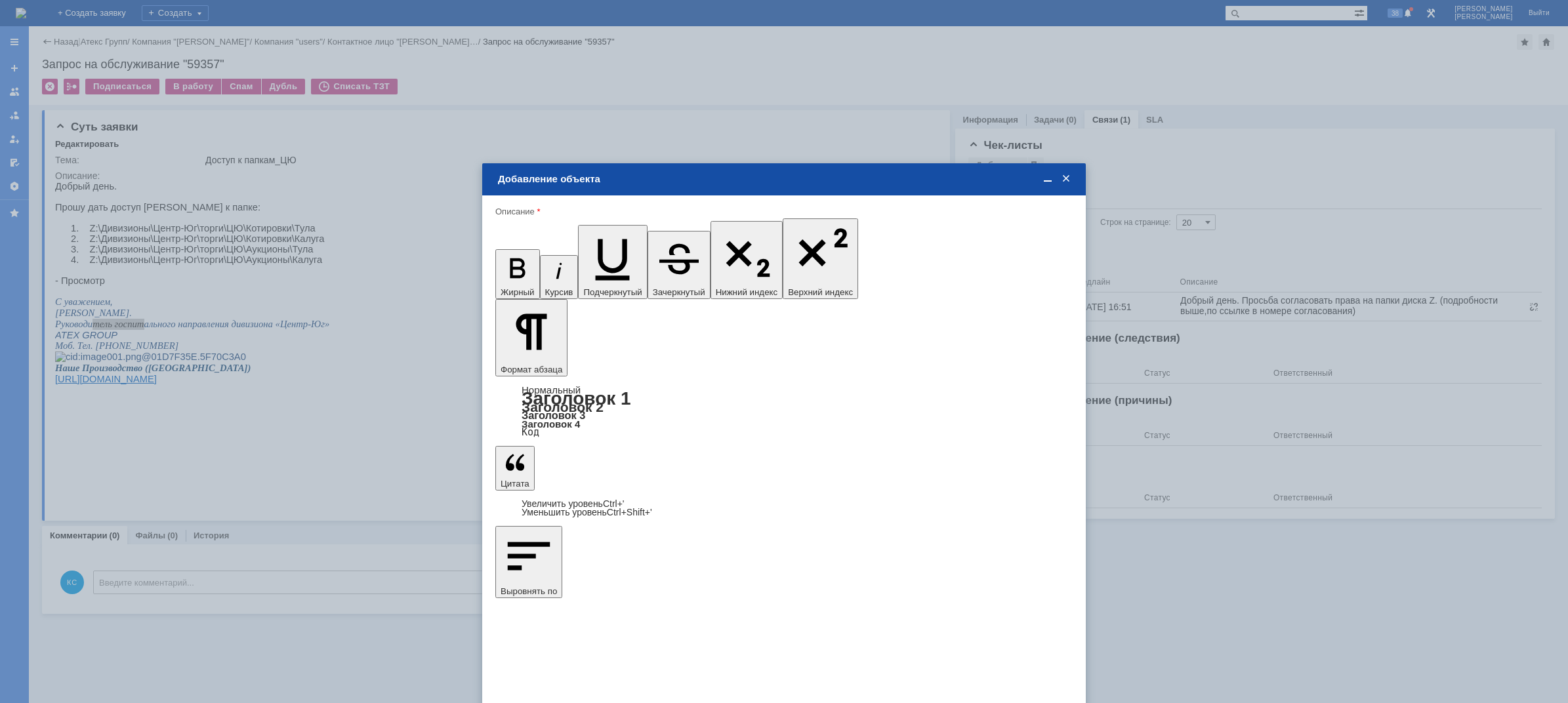
type input "1"
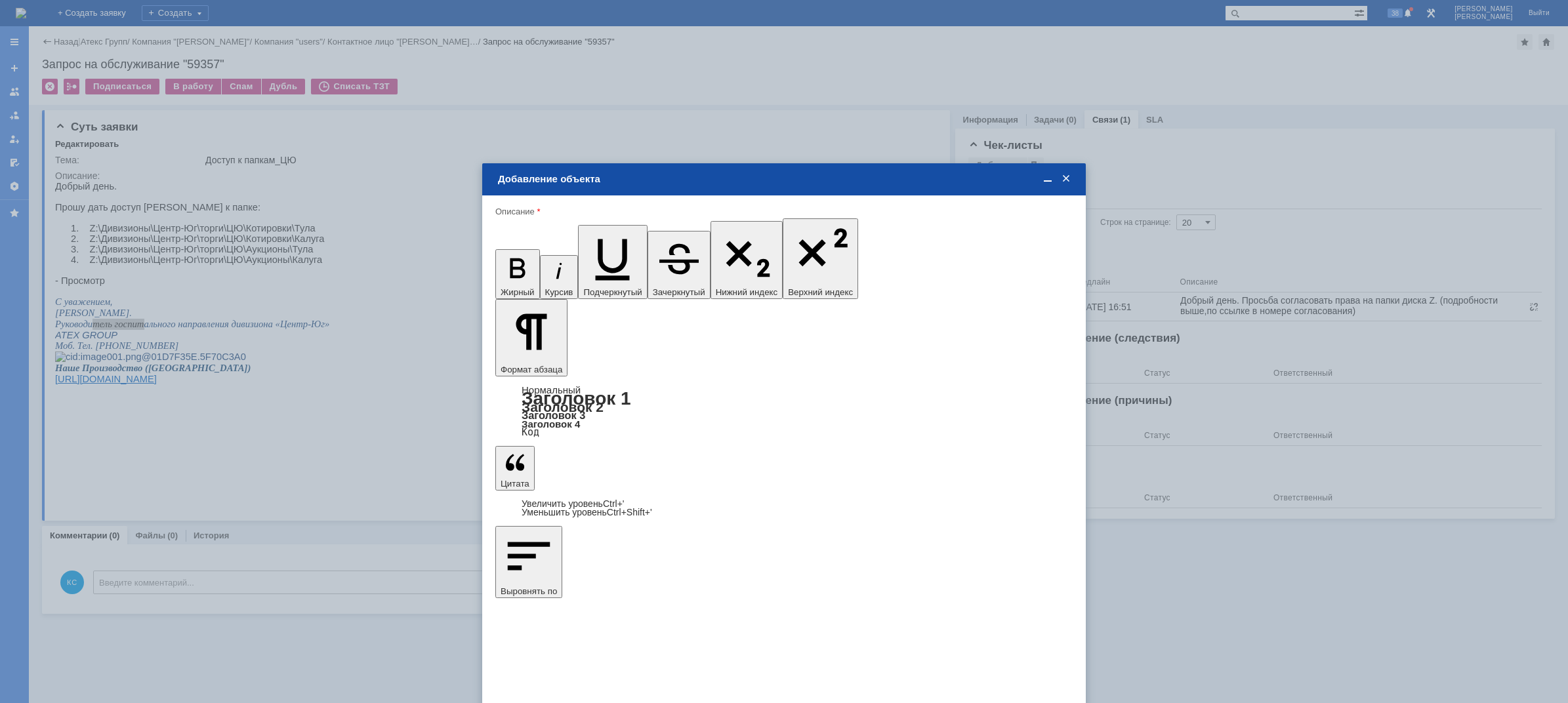
click at [872, 469] on span "дней" at bounding box center [882, 470] width 51 height 10
type input "дней"
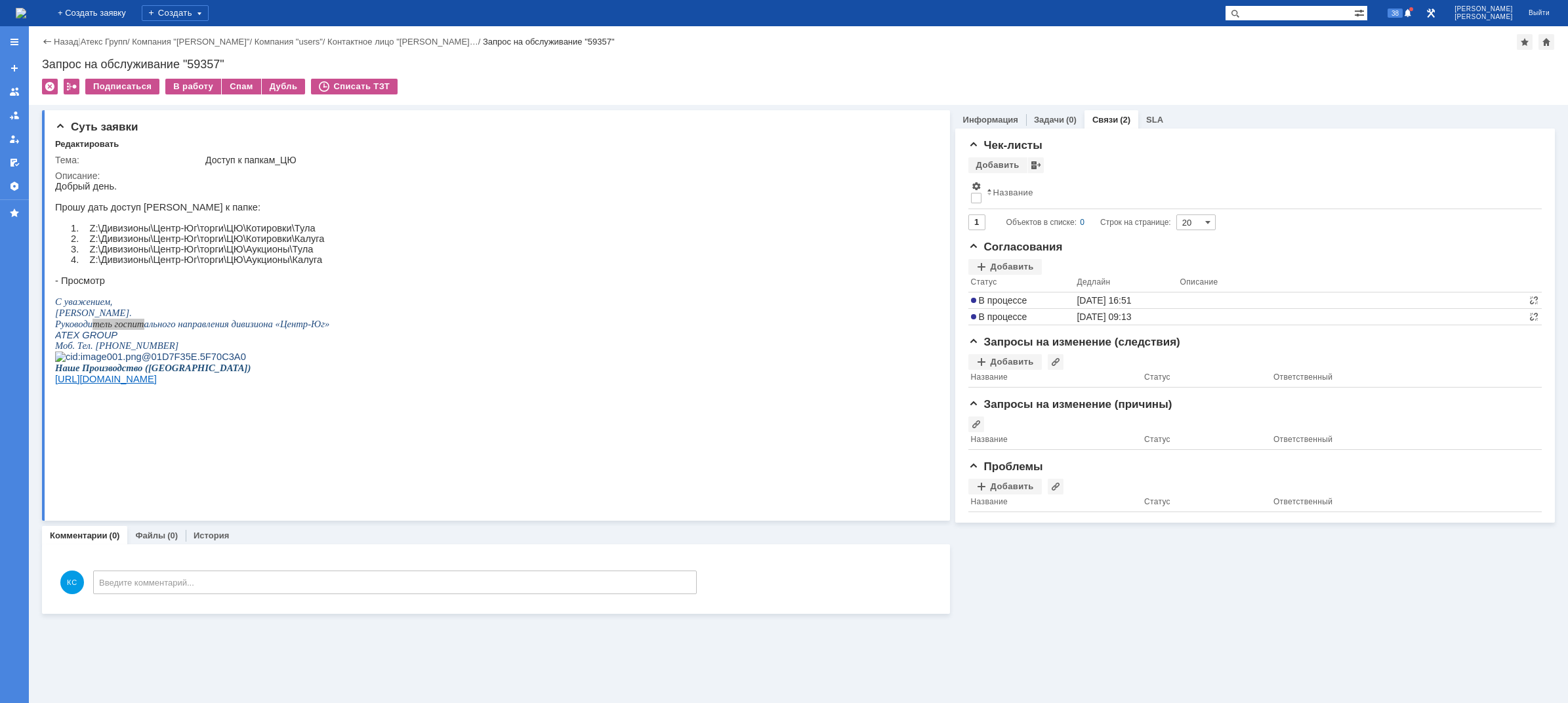
click at [26, 8] on img at bounding box center [21, 13] width 10 height 10
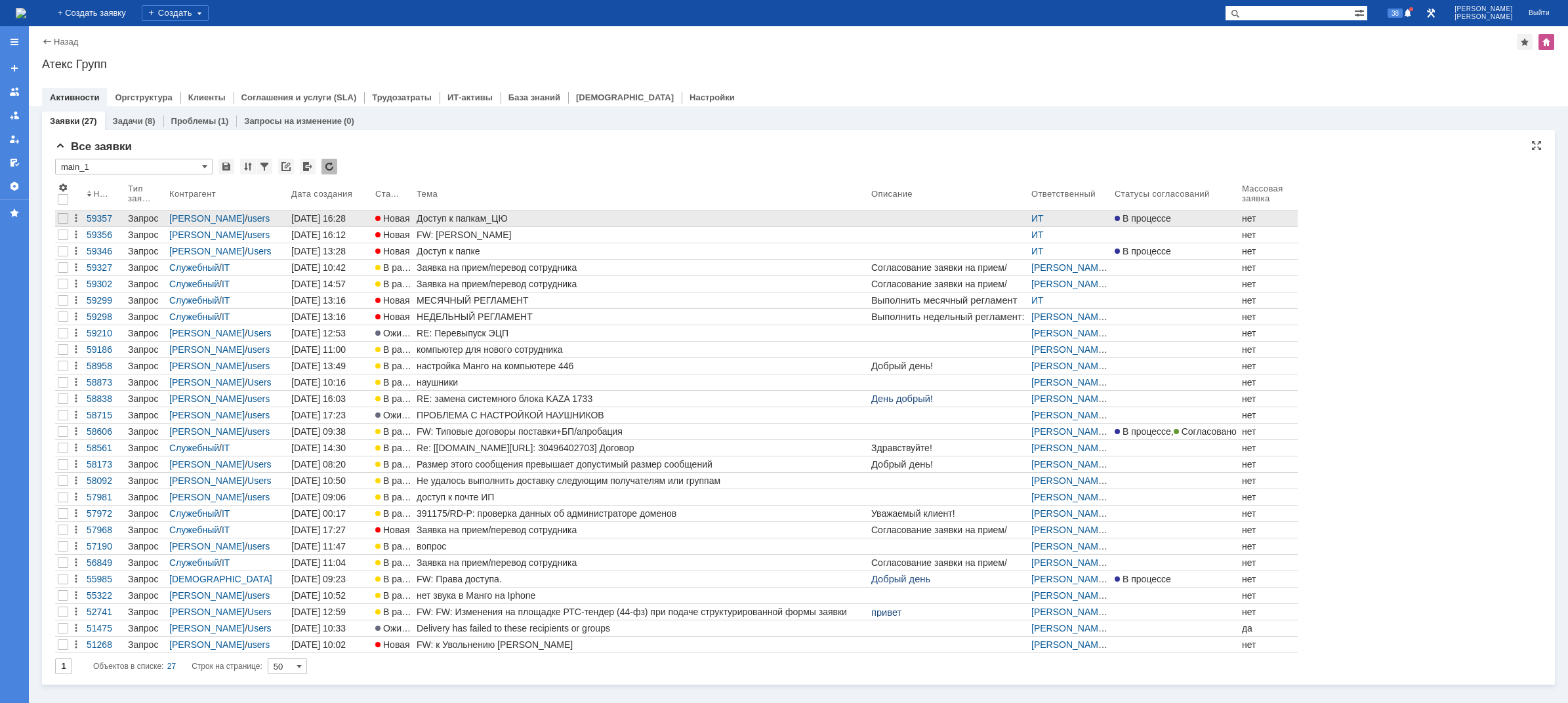
click at [463, 227] on td "Доступ к папкам_ЦЮ" at bounding box center [641, 219] width 455 height 17
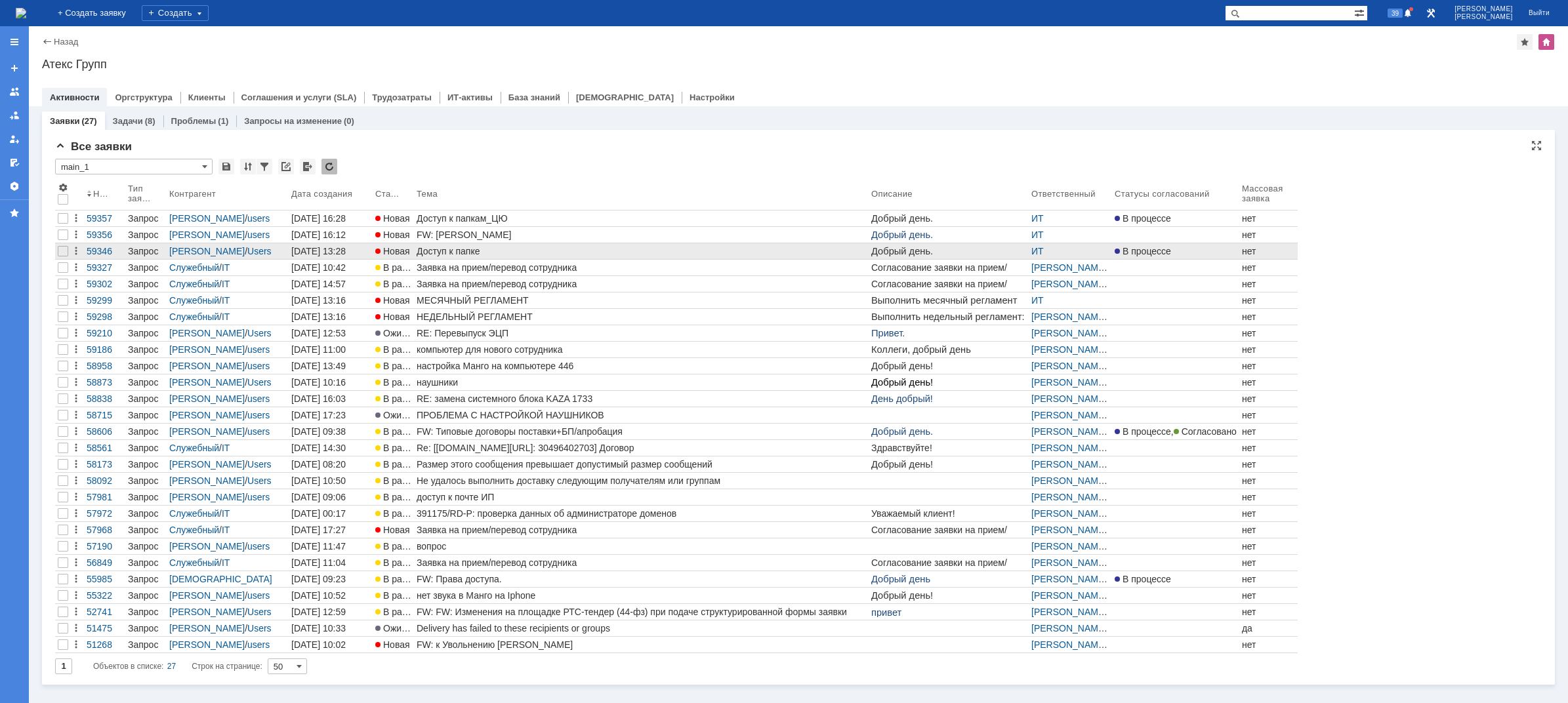
click at [482, 251] on div "Доступ к папке" at bounding box center [641, 251] width 450 height 10
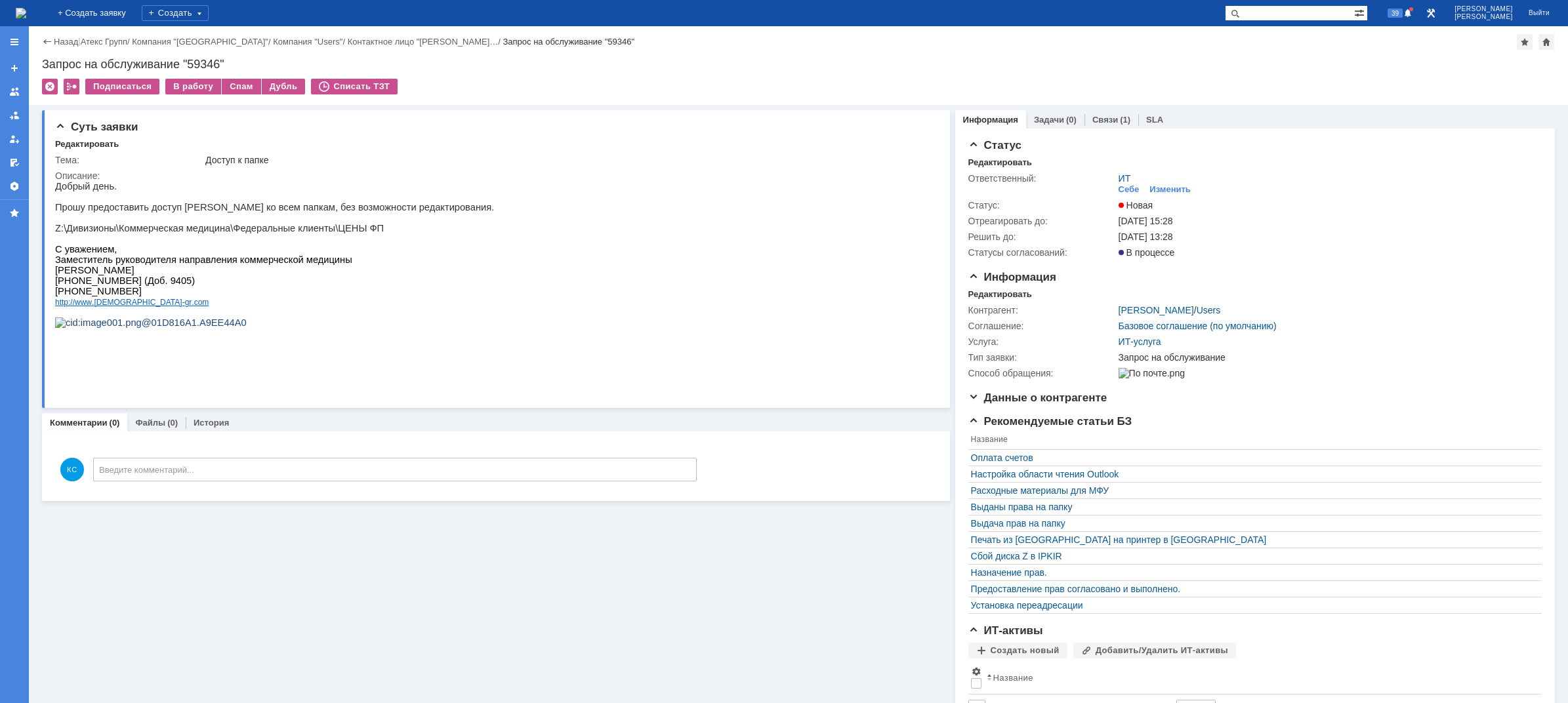
click at [26, 12] on img at bounding box center [21, 13] width 10 height 10
